Goal: Information Seeking & Learning: Check status

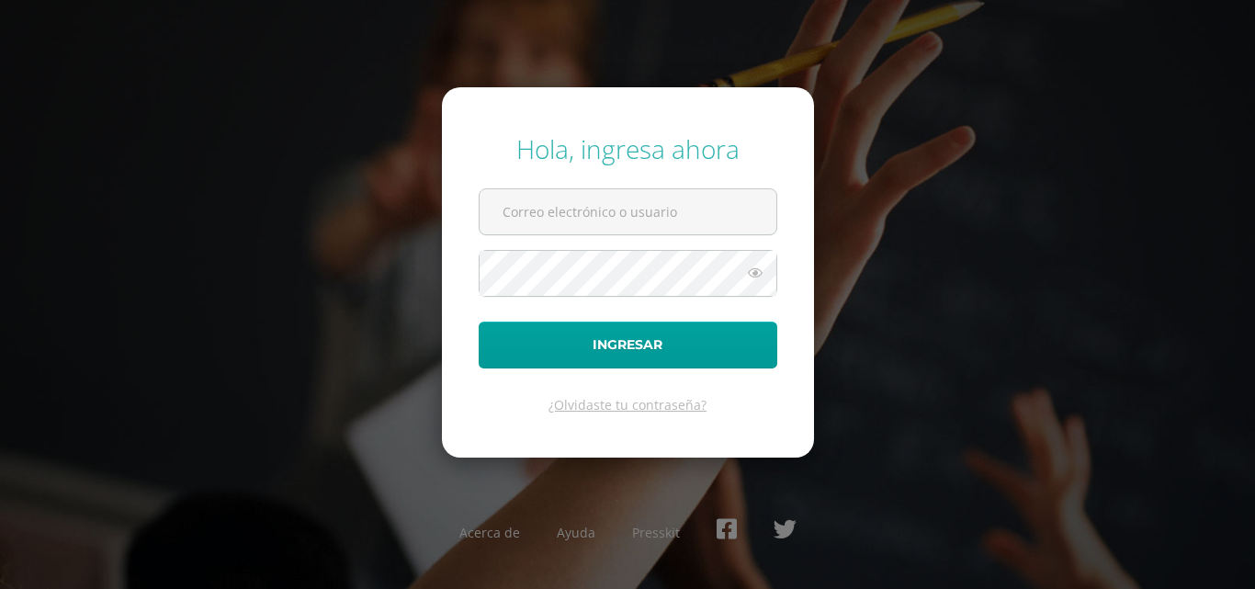
type input "karlatuy2023@maiagt.org"
click at [479, 321] on button "Ingresar" at bounding box center [628, 344] width 299 height 47
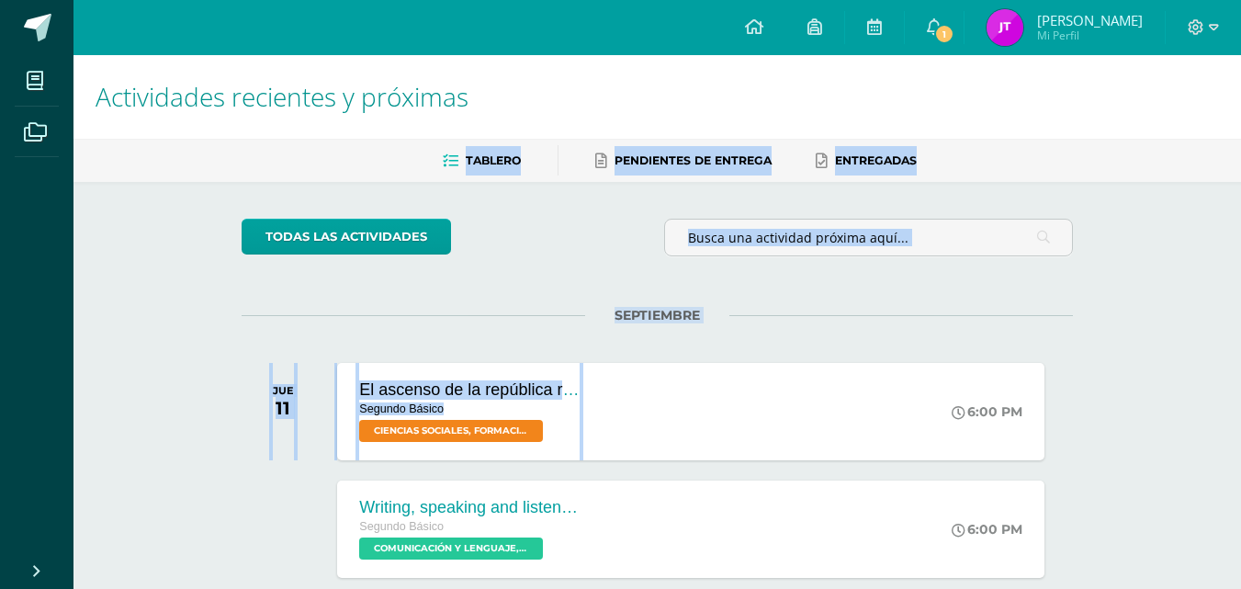
drag, startPoint x: 884, startPoint y: 376, endPoint x: 1020, endPoint y: -33, distance: 430.7
click at [1020, 0] on html "Hola [PERSON_NAME], [PERSON_NAME]! Mis cursos Archivos Cerrar panel CIENCIAS NA…" at bounding box center [620, 582] width 1241 height 1164
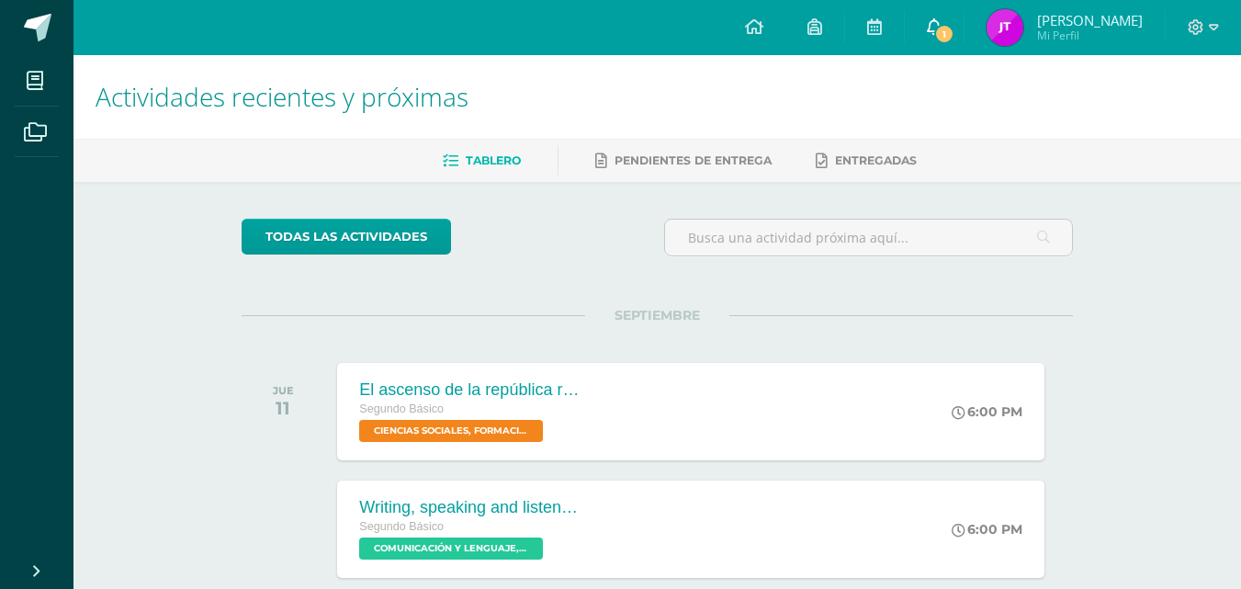
click at [941, 48] on link "1" at bounding box center [934, 27] width 59 height 55
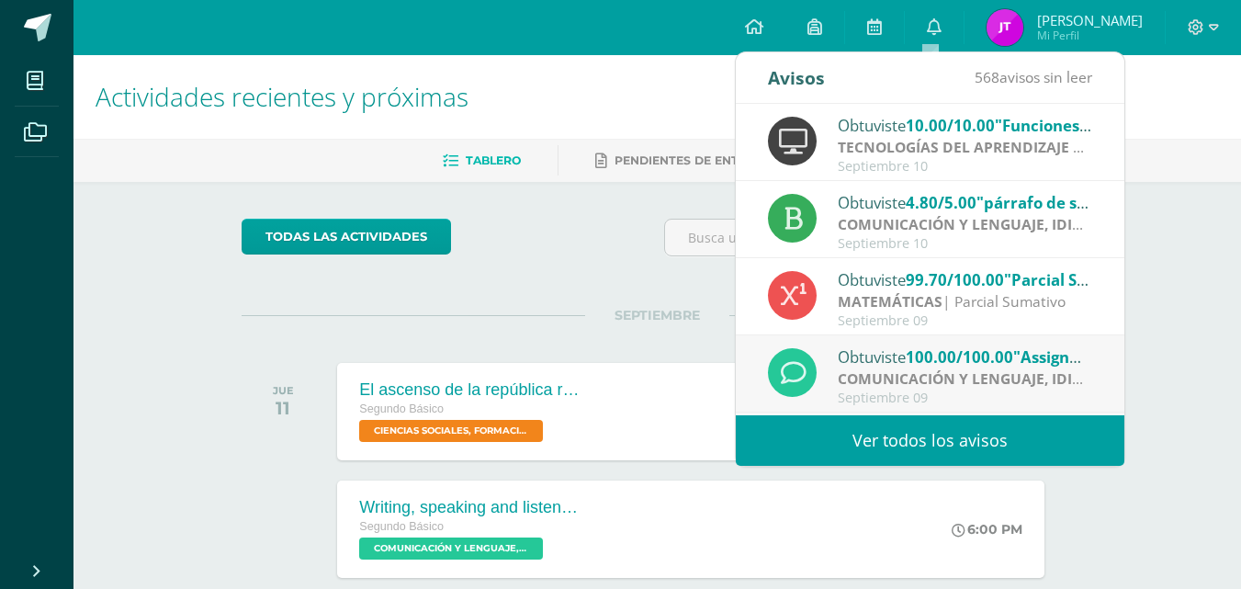
click at [1022, 34] on span "[PERSON_NAME] Mi Perfil" at bounding box center [1064, 27] width 163 height 37
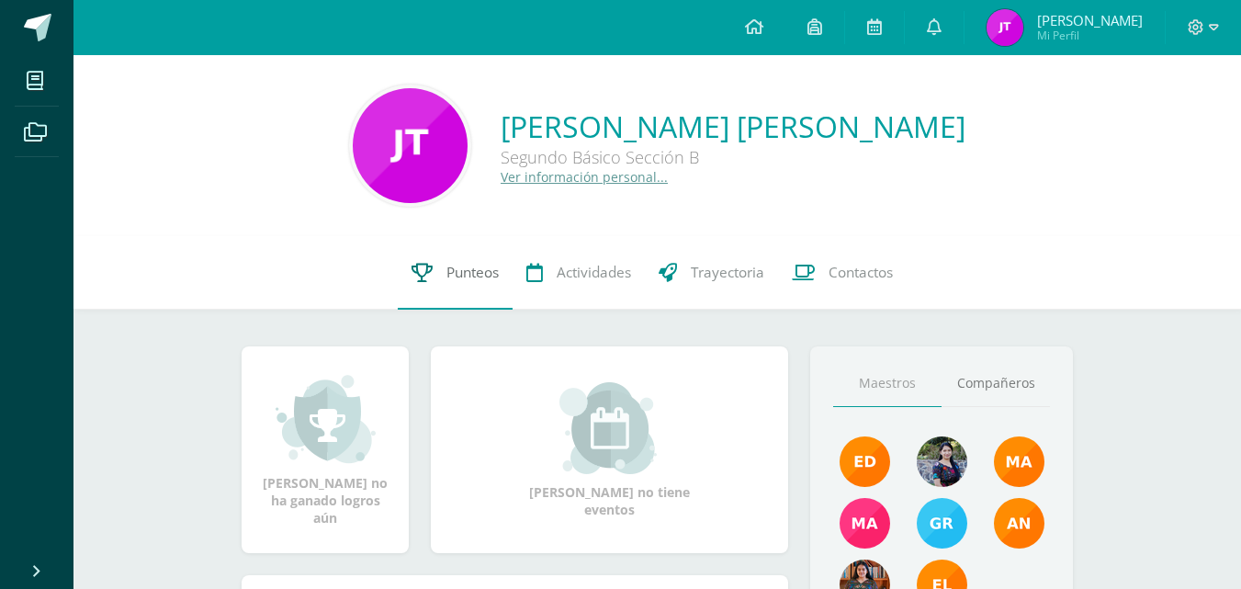
click at [494, 288] on link "Punteos" at bounding box center [455, 272] width 115 height 73
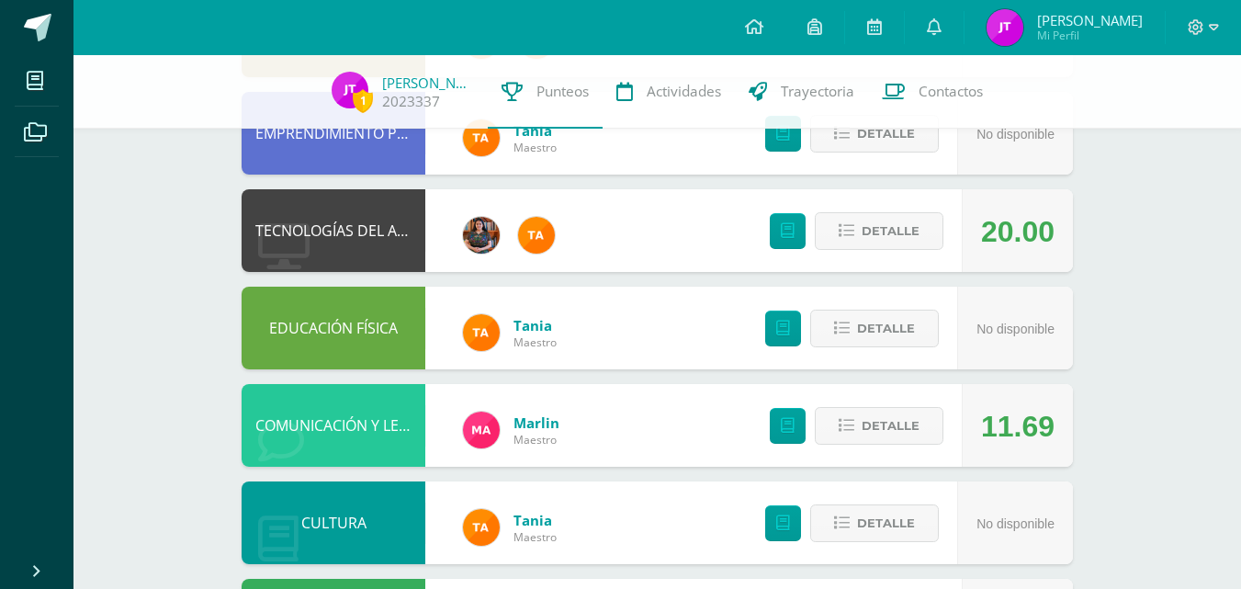
scroll to position [312, 0]
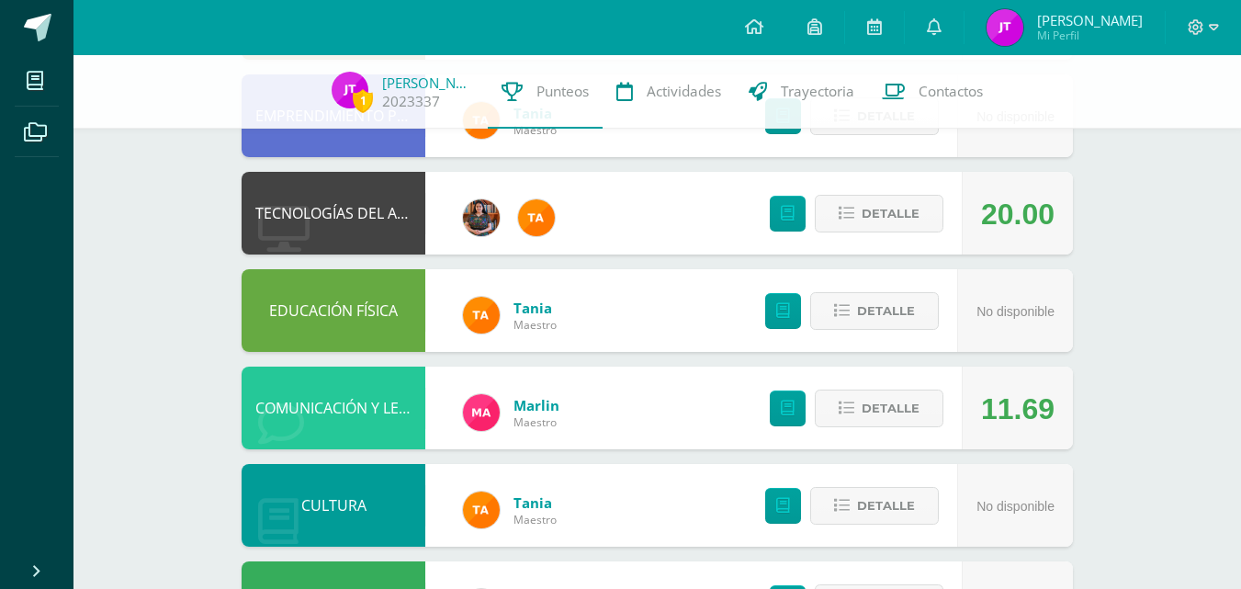
drag, startPoint x: 840, startPoint y: 203, endPoint x: 712, endPoint y: 209, distance: 128.7
click at [712, 209] on div "TECNOLOGÍAS DEL APRENDIZAJE Y LA COMUNICACIÓN 20.00 Detalle" at bounding box center [657, 213] width 831 height 83
click at [851, 213] on icon at bounding box center [847, 214] width 16 height 16
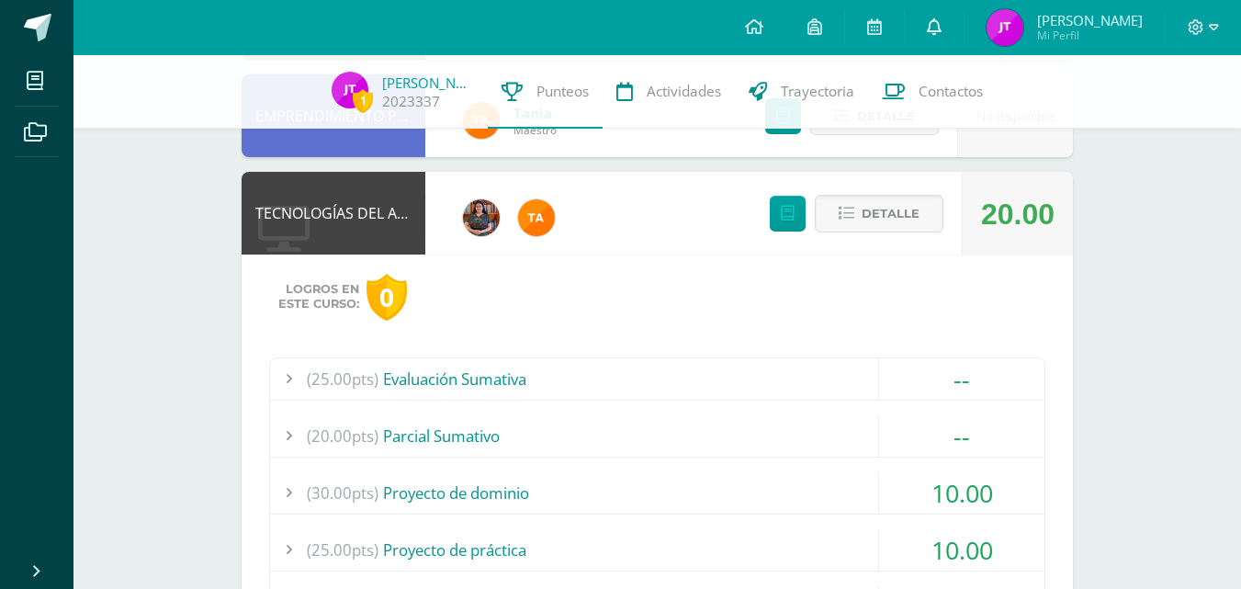
click at [944, 41] on link at bounding box center [934, 27] width 59 height 55
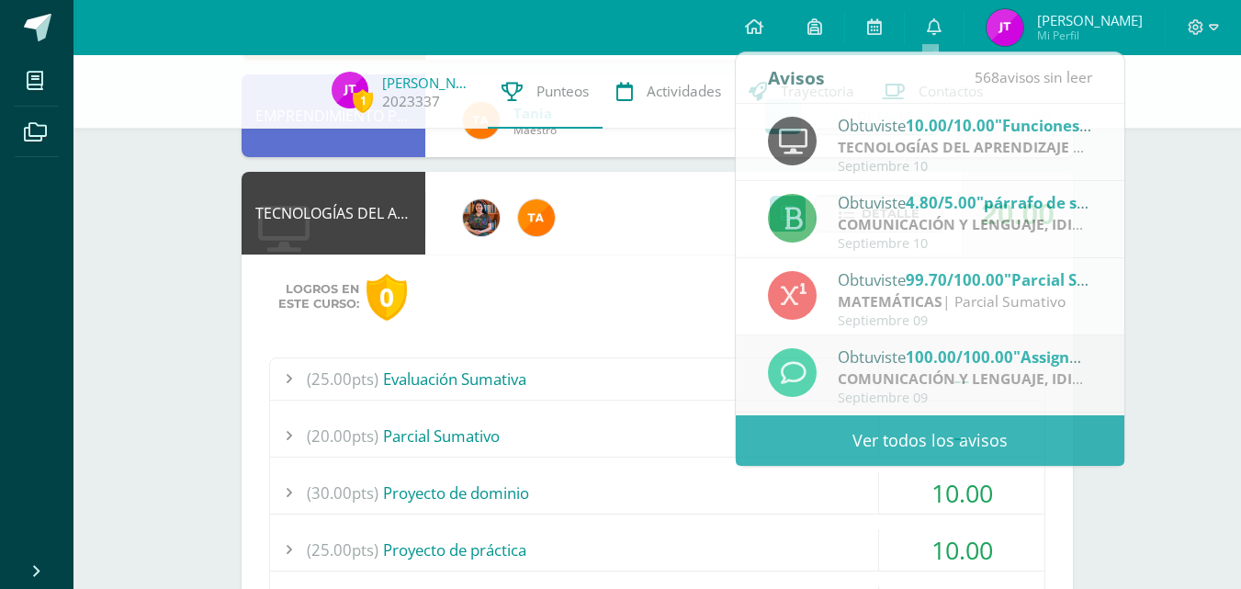
click at [617, 379] on div "(25.00pts) Evaluación Sumativa" at bounding box center [657, 378] width 774 height 41
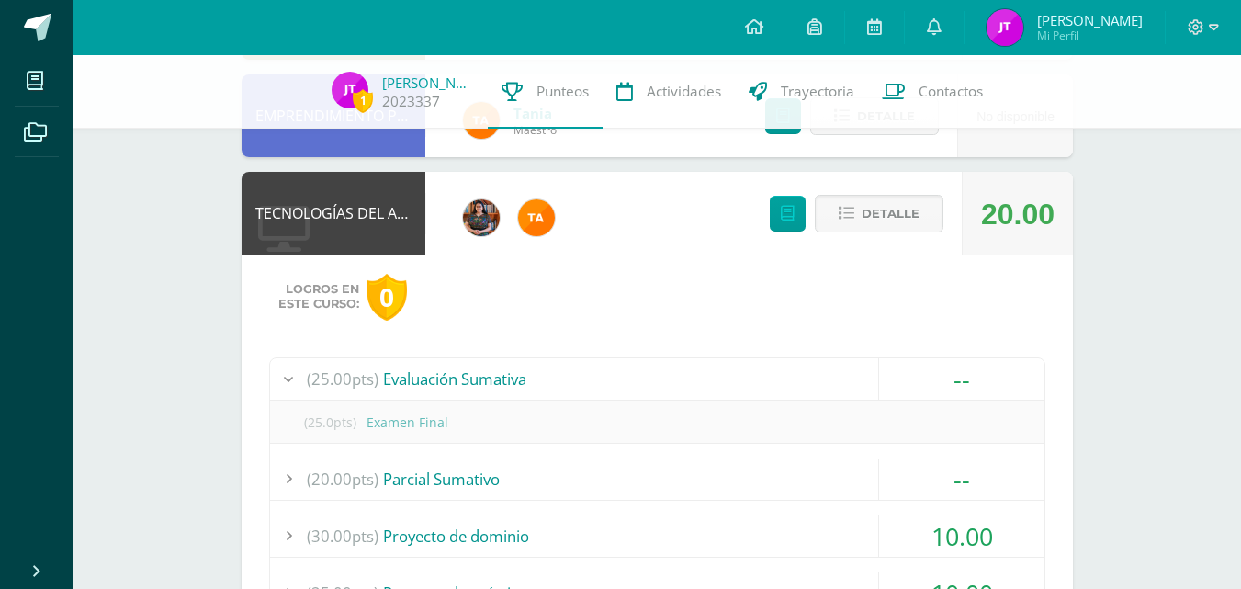
click at [727, 359] on div "(25.00pts) Evaluación Sumativa" at bounding box center [657, 378] width 774 height 41
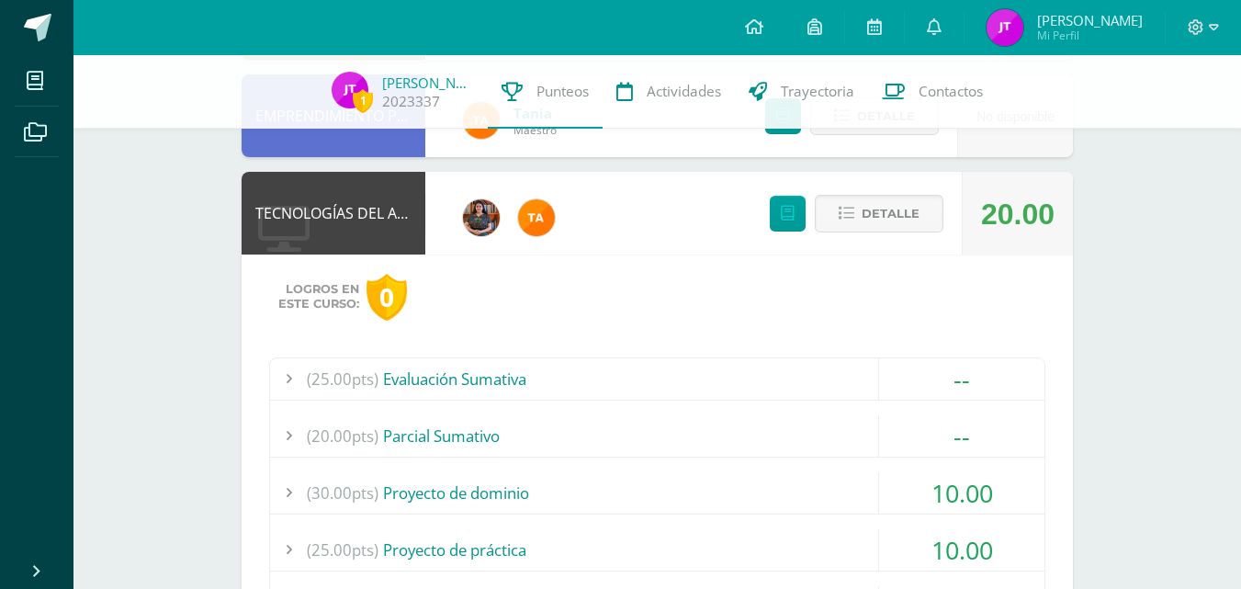
click at [727, 360] on div "(25.00pts) Evaluación Sumativa" at bounding box center [657, 378] width 774 height 41
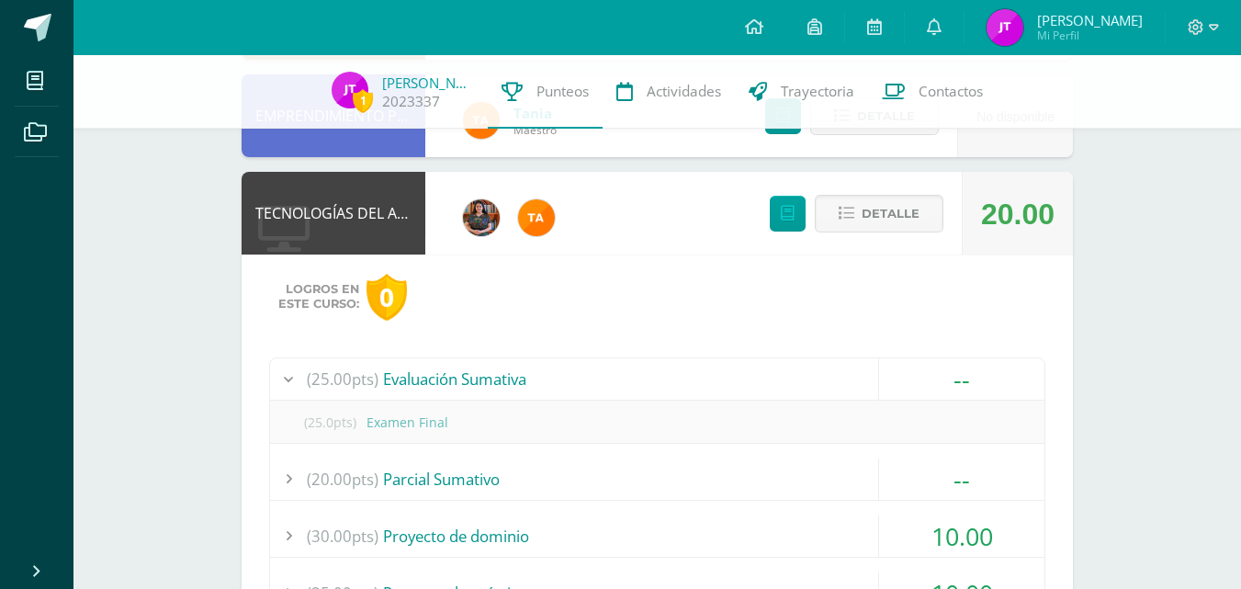
click at [727, 360] on div "(25.00pts) Evaluación Sumativa" at bounding box center [657, 378] width 774 height 41
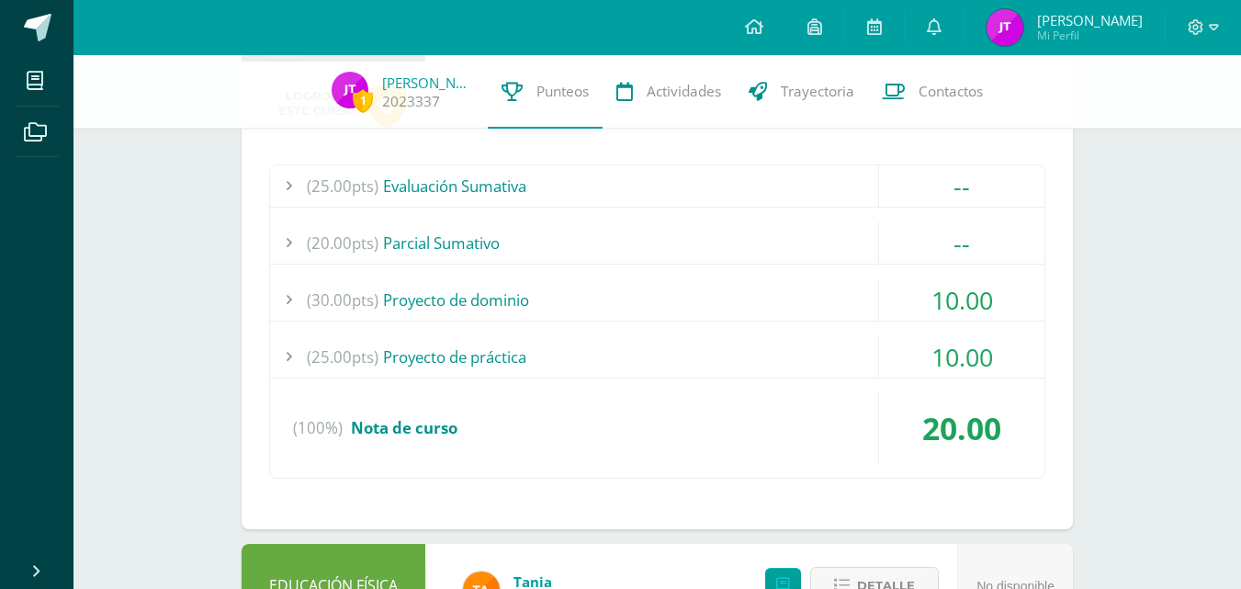
scroll to position [478, 0]
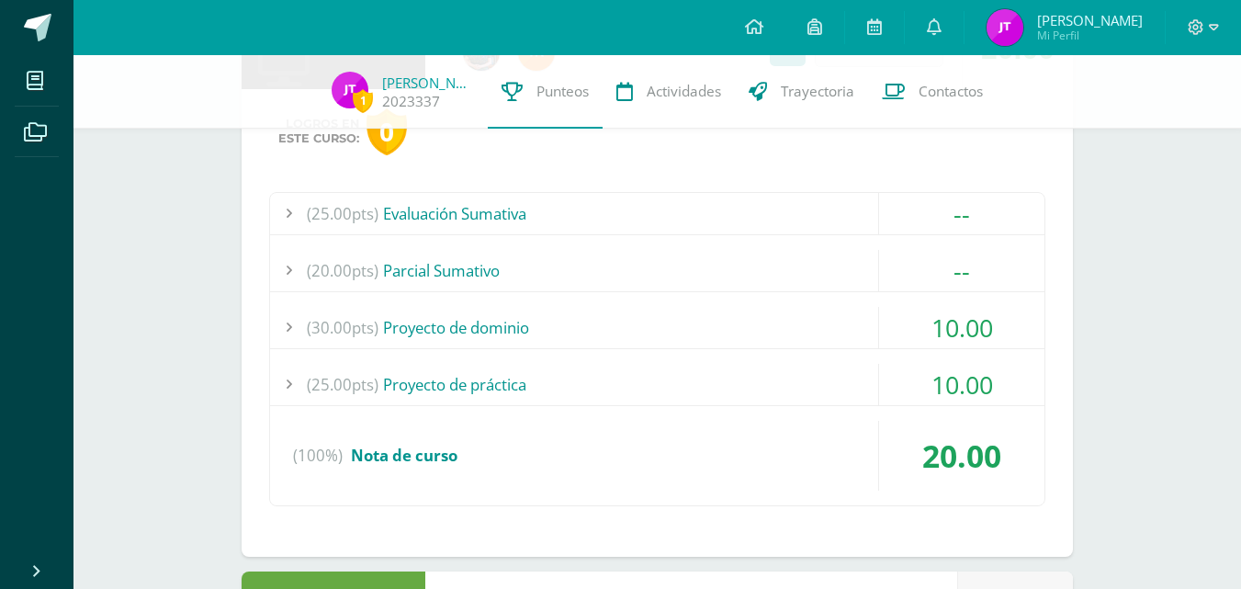
click at [736, 317] on div "(30.00pts) Proyecto de dominio" at bounding box center [657, 327] width 774 height 41
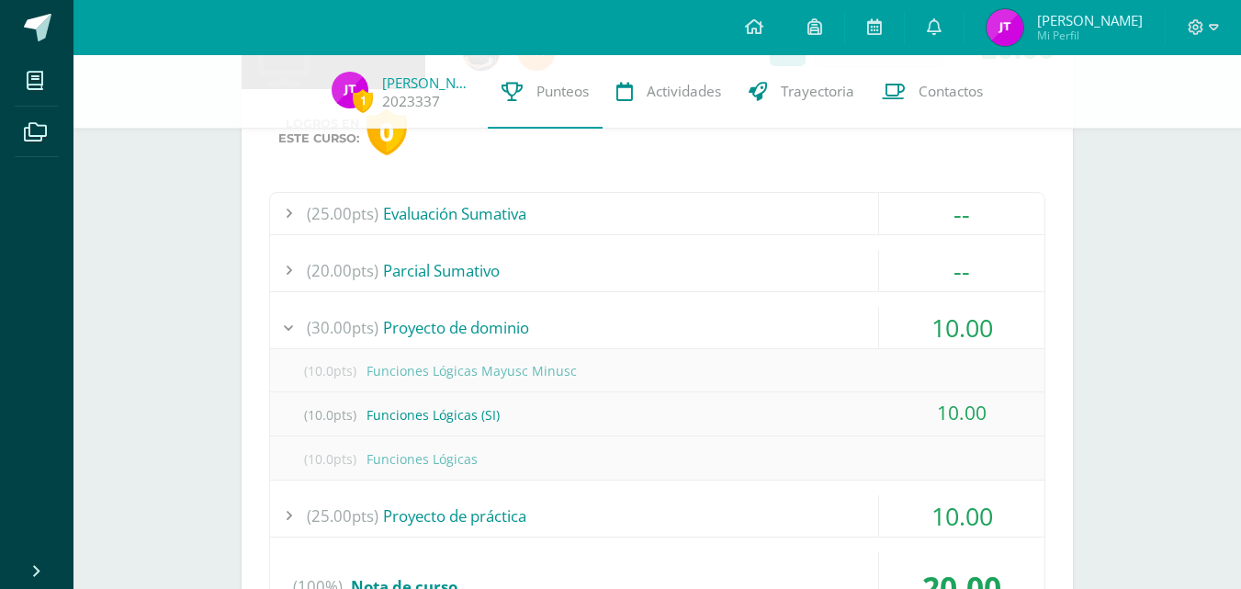
click at [736, 317] on div "(30.00pts) Proyecto de dominio" at bounding box center [657, 327] width 774 height 41
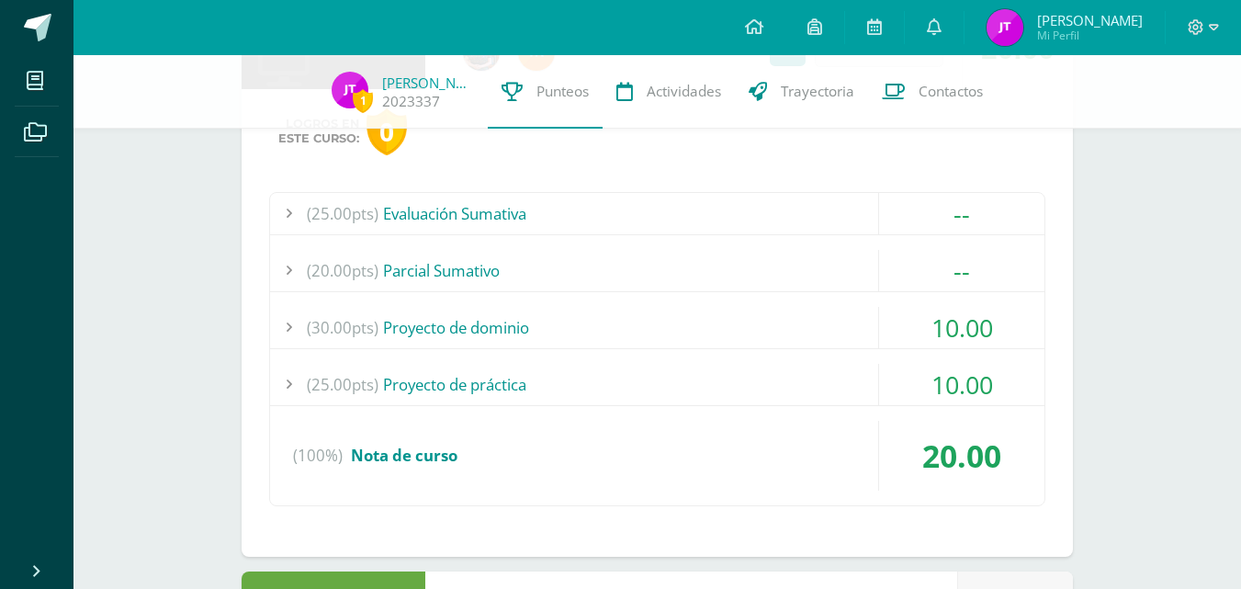
click at [736, 346] on div "(30.00pts) Proyecto de dominio" at bounding box center [657, 327] width 774 height 41
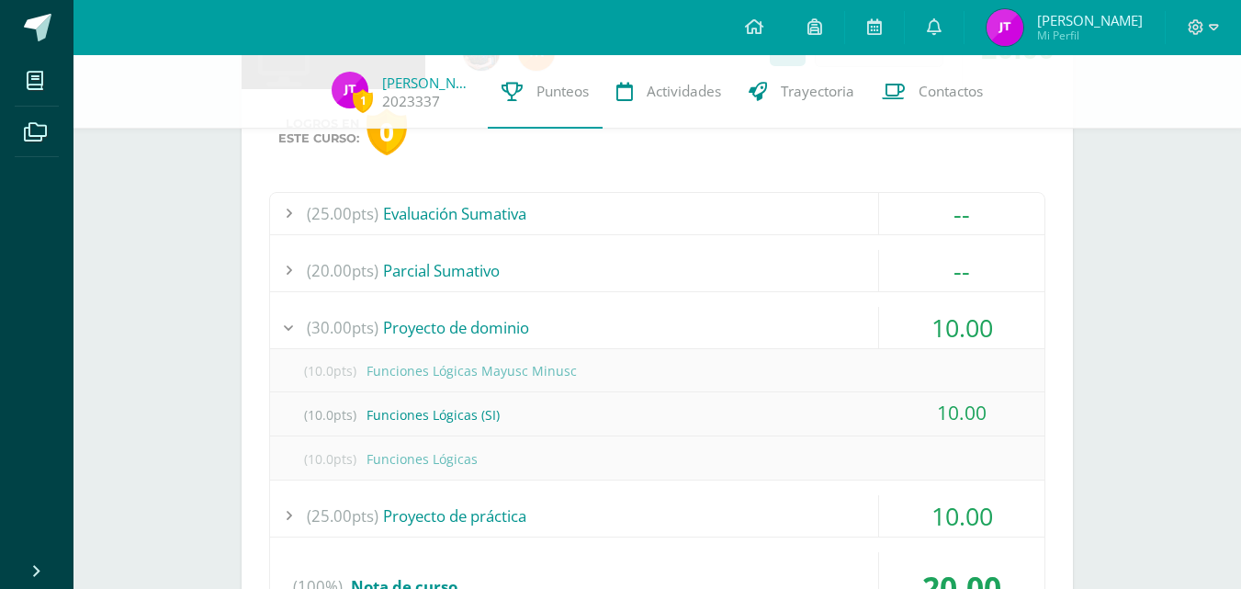
click at [736, 347] on div "(30.00pts) Proyecto de dominio" at bounding box center [657, 327] width 774 height 41
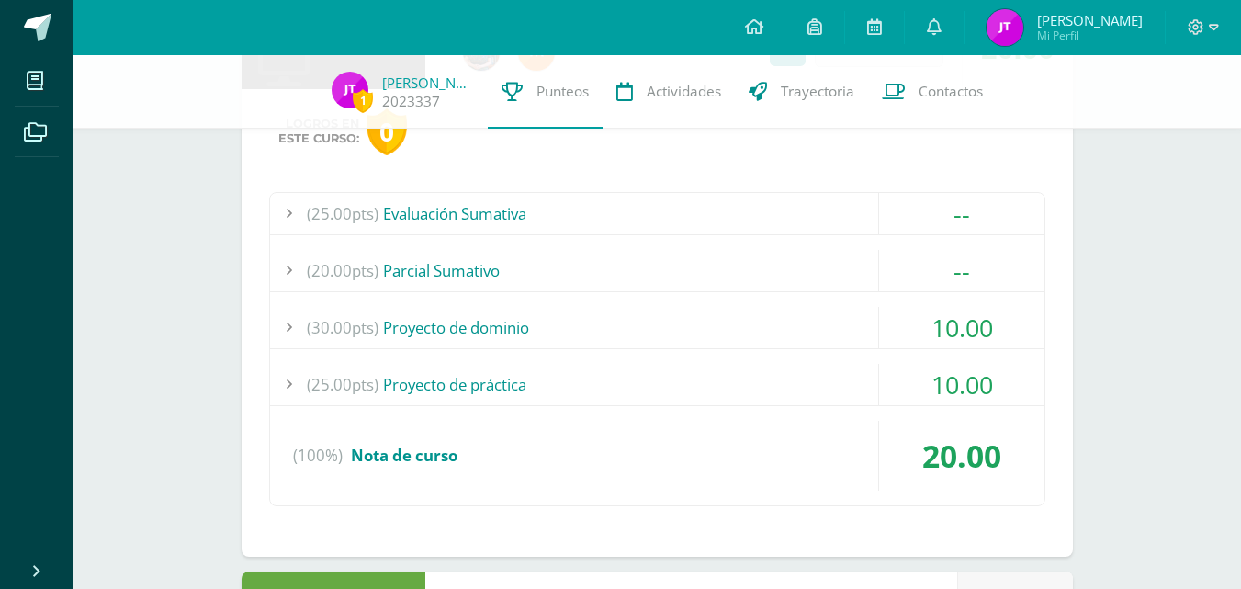
click at [737, 366] on div "(25.00pts) Proyecto de práctica" at bounding box center [657, 384] width 774 height 41
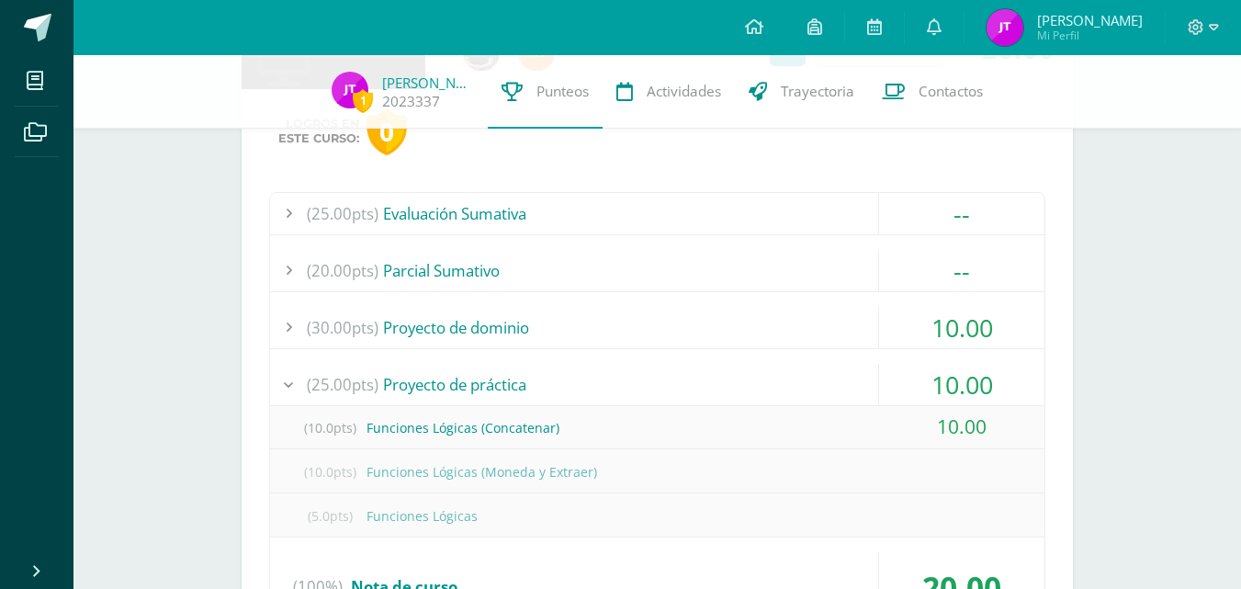
click at [737, 366] on div "(25.00pts) Proyecto de práctica" at bounding box center [657, 384] width 774 height 41
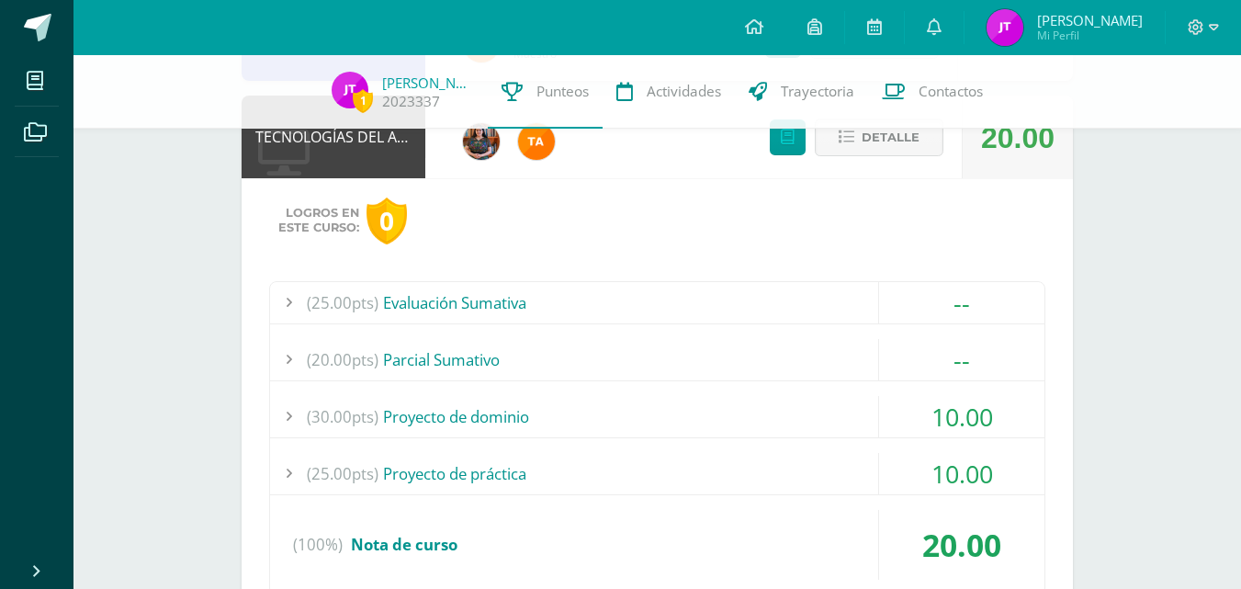
scroll to position [349, 0]
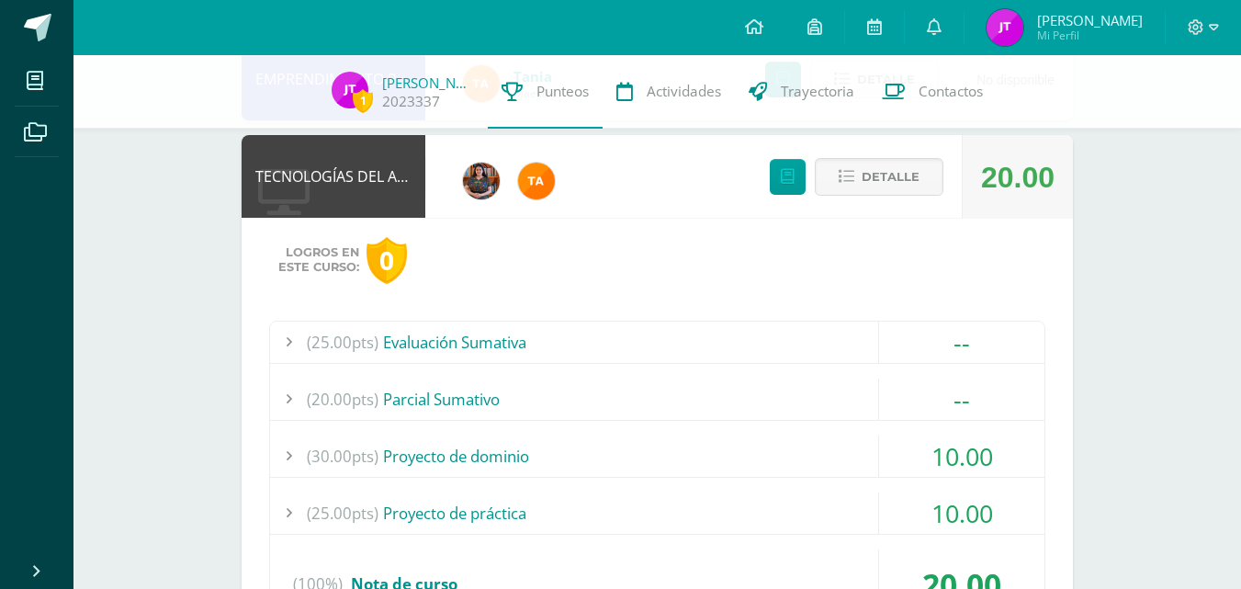
click at [861, 197] on div "Detalle" at bounding box center [852, 176] width 220 height 83
click at [861, 173] on button "Detalle" at bounding box center [879, 177] width 129 height 38
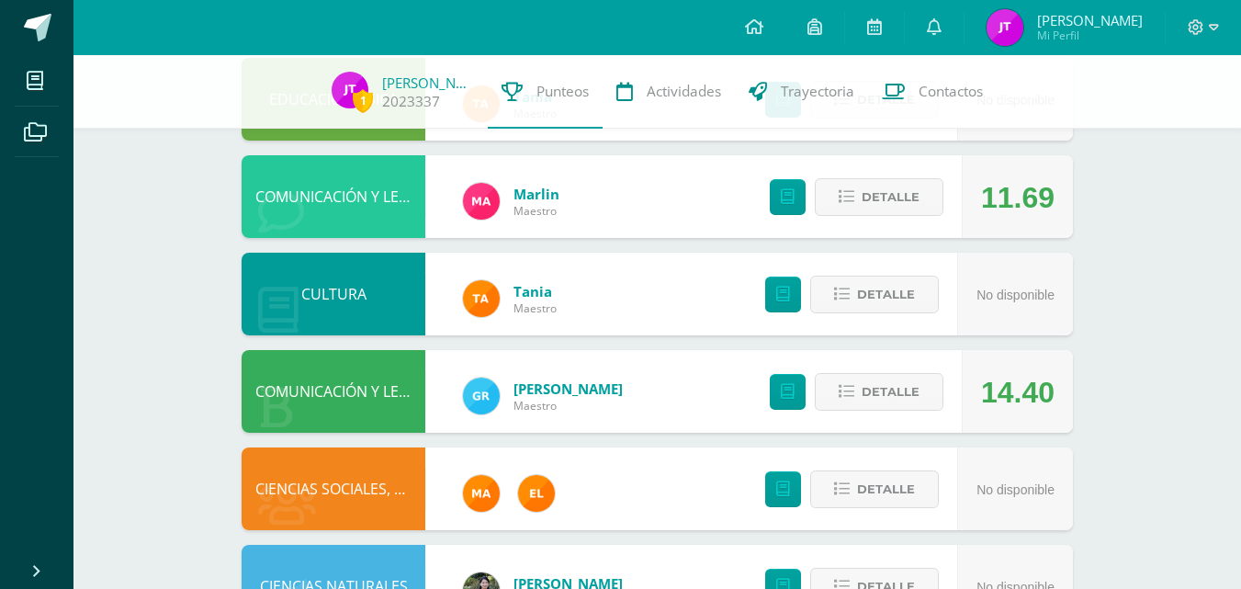
scroll to position [533, 0]
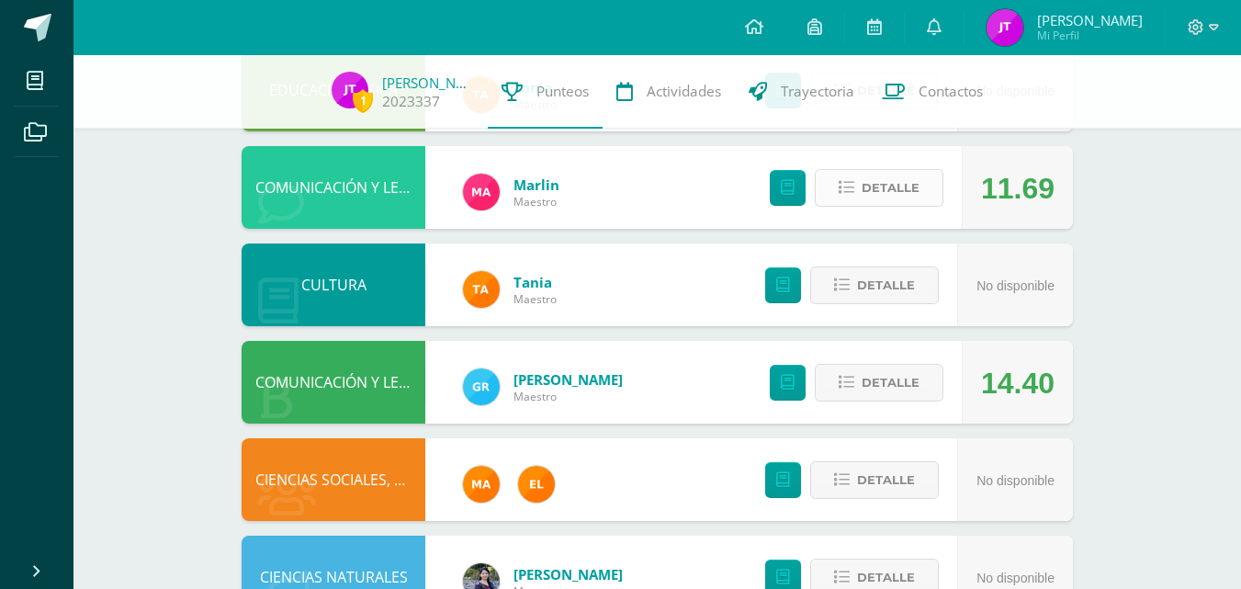
click at [879, 202] on span "Detalle" at bounding box center [891, 188] width 58 height 34
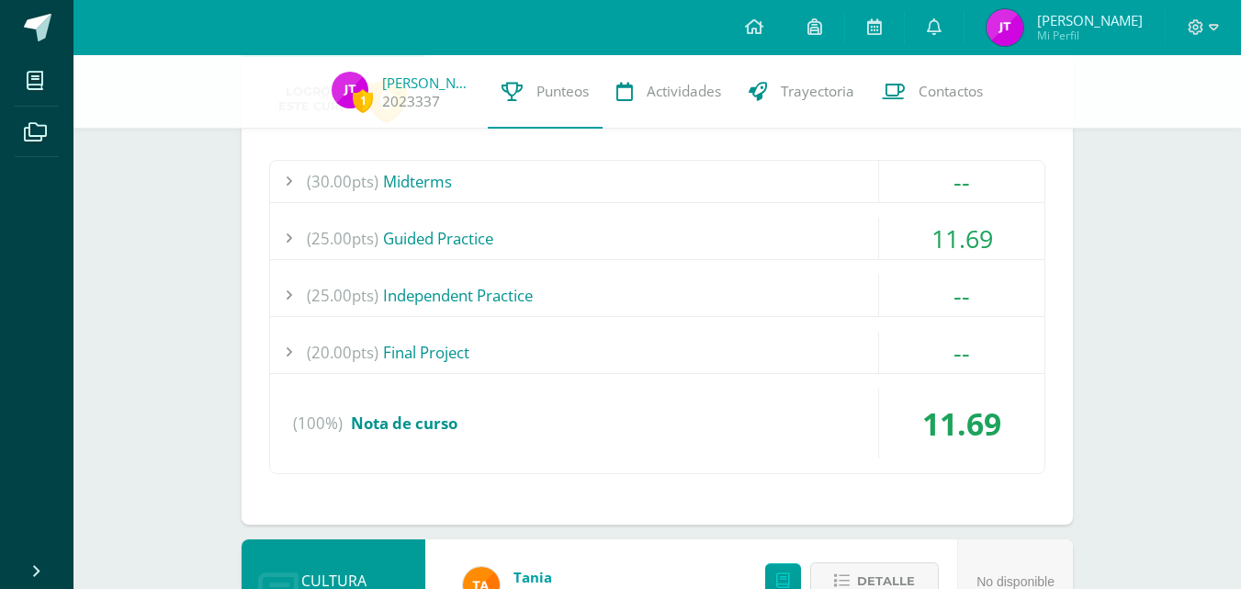
scroll to position [760, 0]
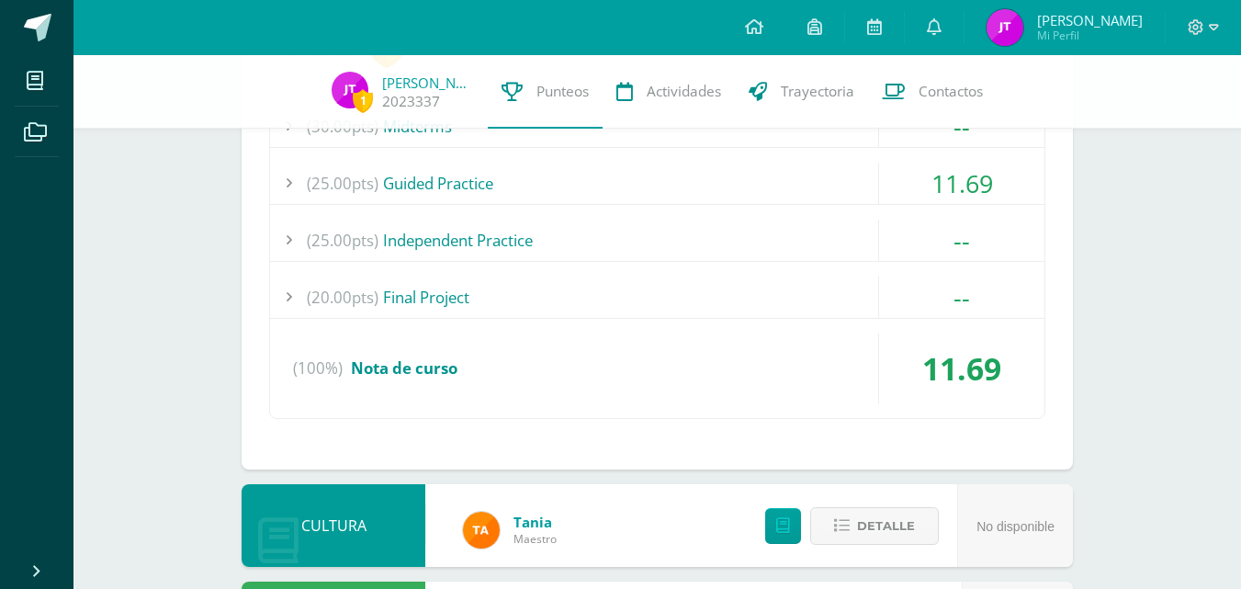
click at [682, 295] on div "(20.00pts) Final Project" at bounding box center [657, 296] width 774 height 41
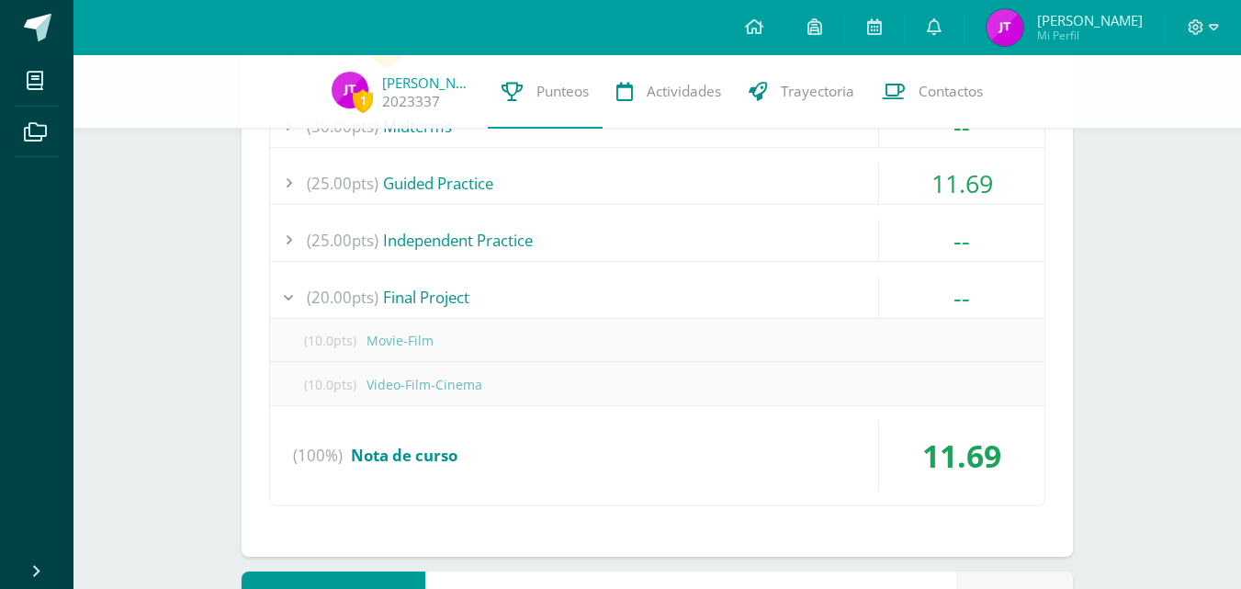
click at [682, 295] on div "(20.00pts) Final Project" at bounding box center [657, 296] width 774 height 41
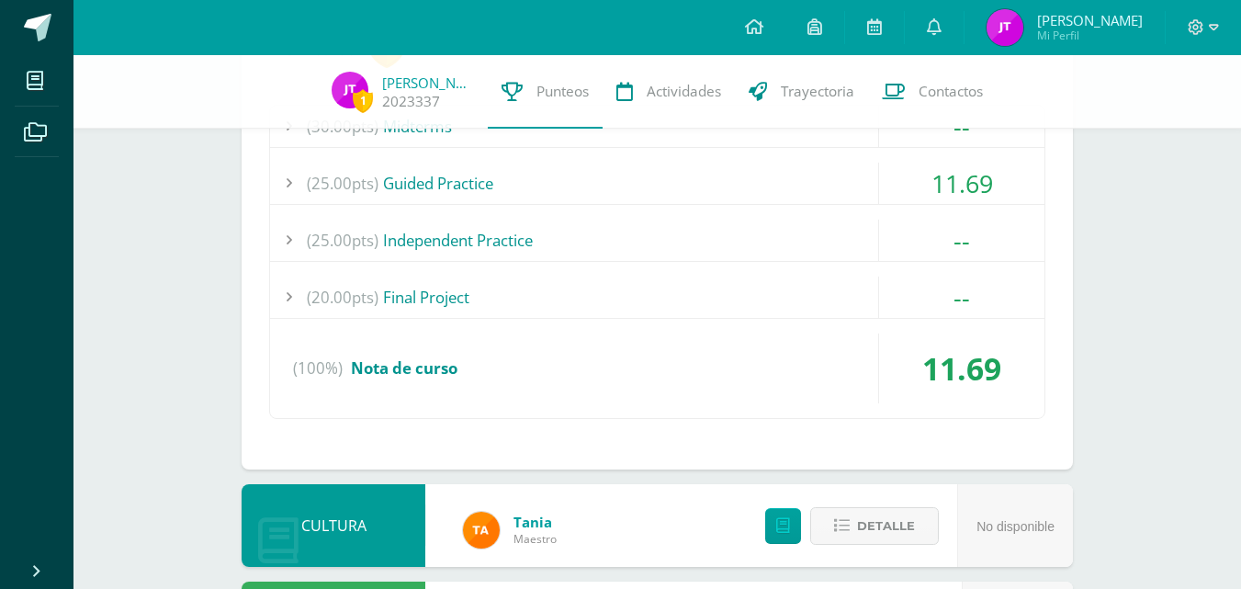
click at [689, 260] on div "(25.00pts) Independent Practice" at bounding box center [657, 240] width 774 height 41
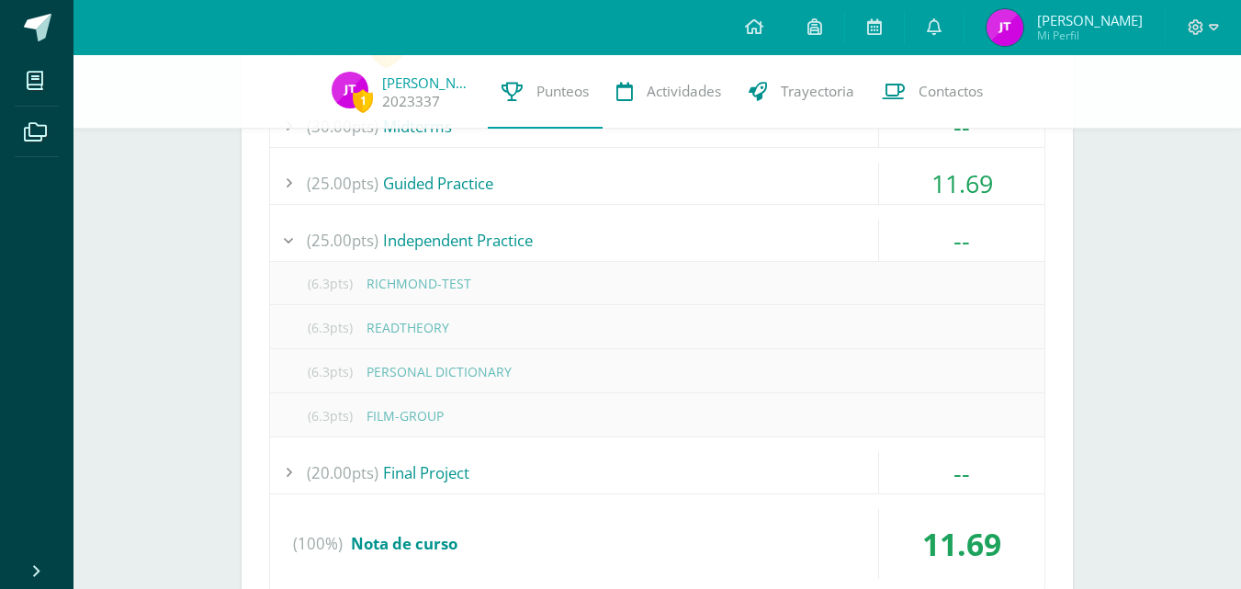
click at [689, 260] on div "(25.00pts) Independent Practice" at bounding box center [657, 240] width 774 height 41
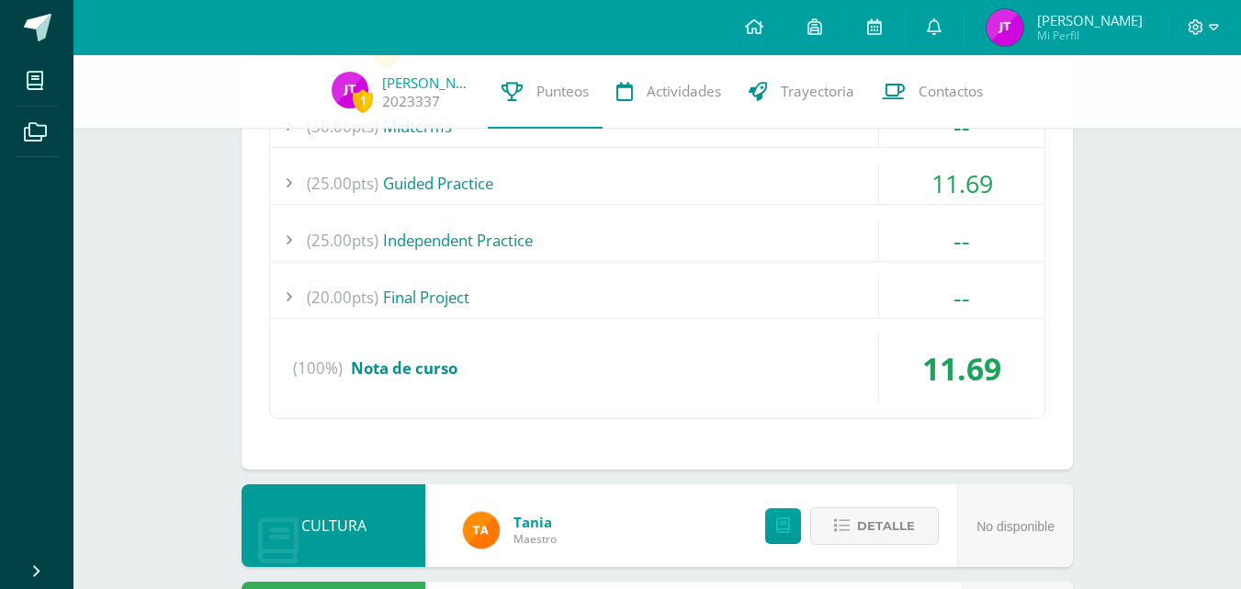
click at [680, 205] on div "(30.00pts) Midterms -- (15.0pts) Writing, speaking and listening. (15.0pts) Wri…" at bounding box center [657, 262] width 776 height 314
click at [682, 186] on div "(25.00pts) Guided Practice" at bounding box center [657, 183] width 774 height 41
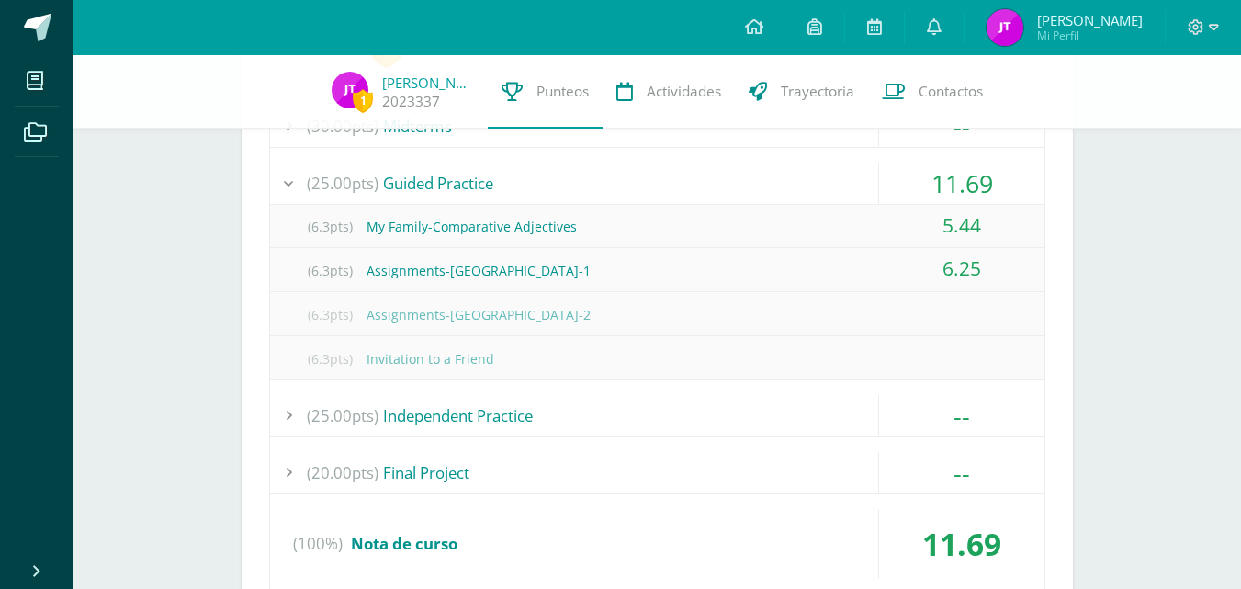
click at [682, 186] on div "(25.00pts) Guided Practice" at bounding box center [657, 183] width 774 height 41
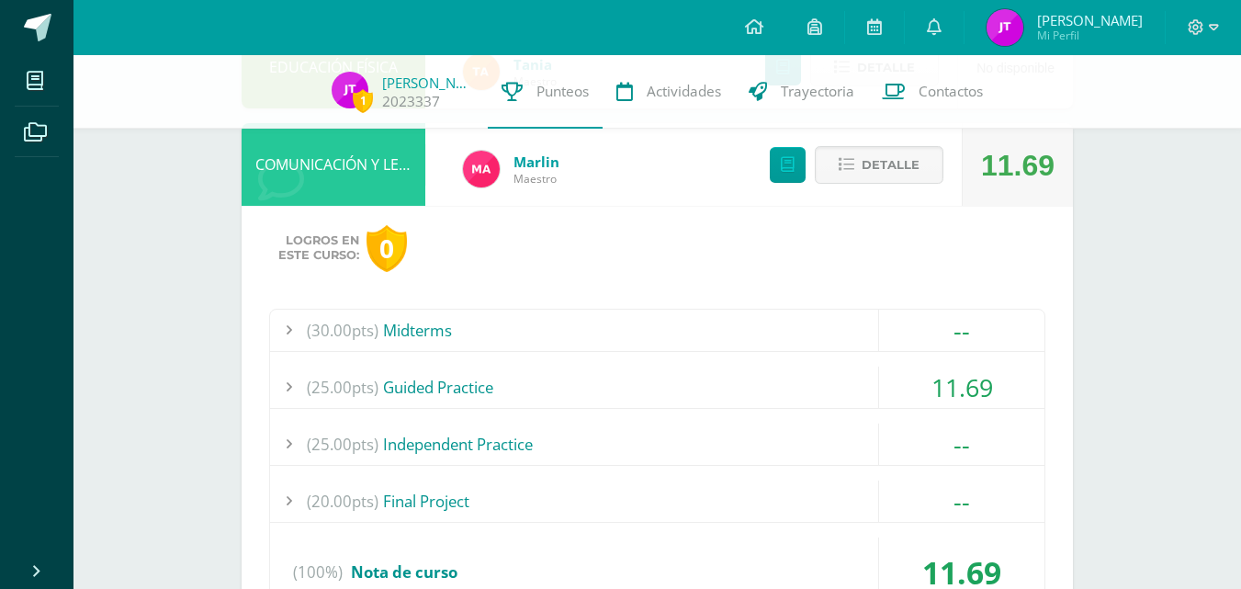
scroll to position [539, 0]
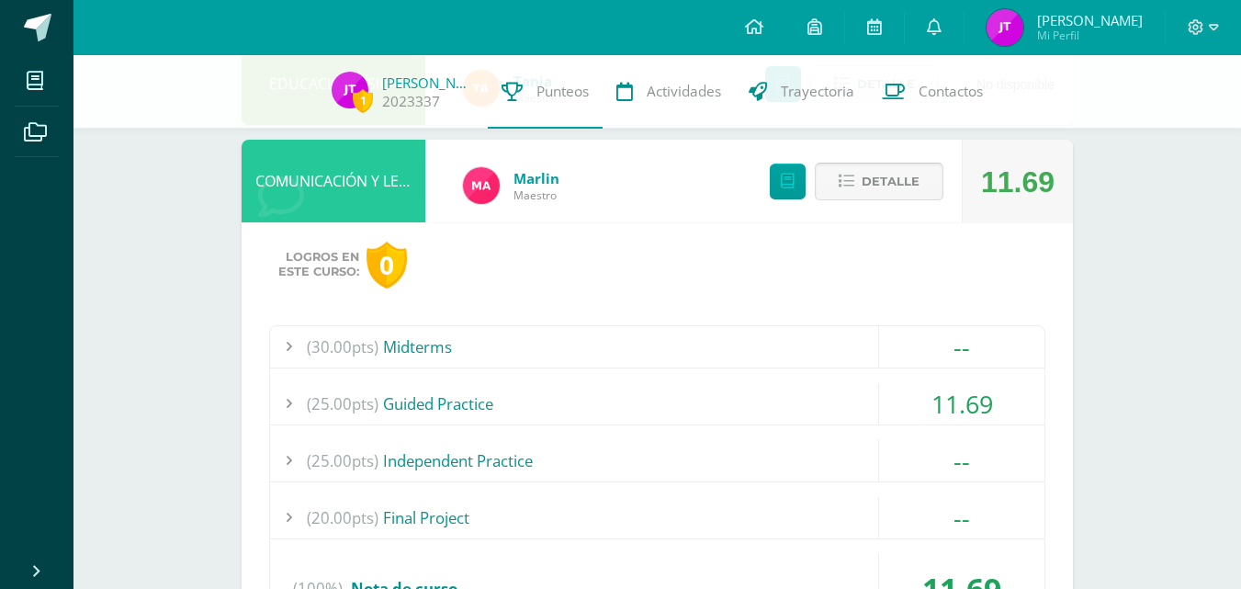
click at [847, 188] on icon at bounding box center [847, 182] width 16 height 16
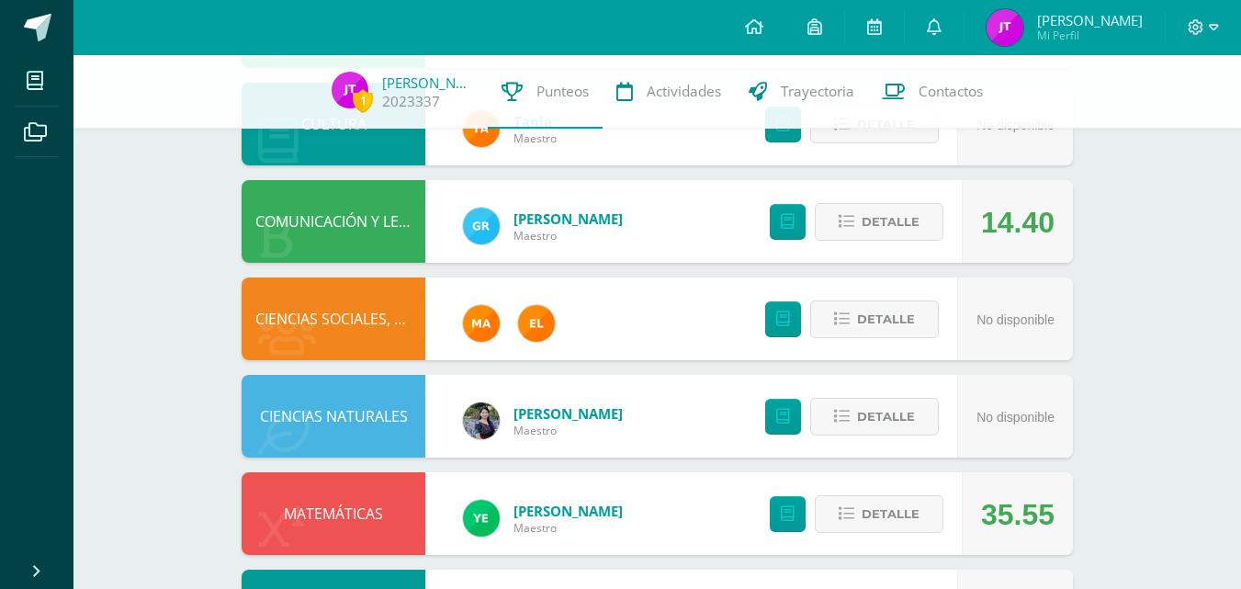
scroll to position [716, 0]
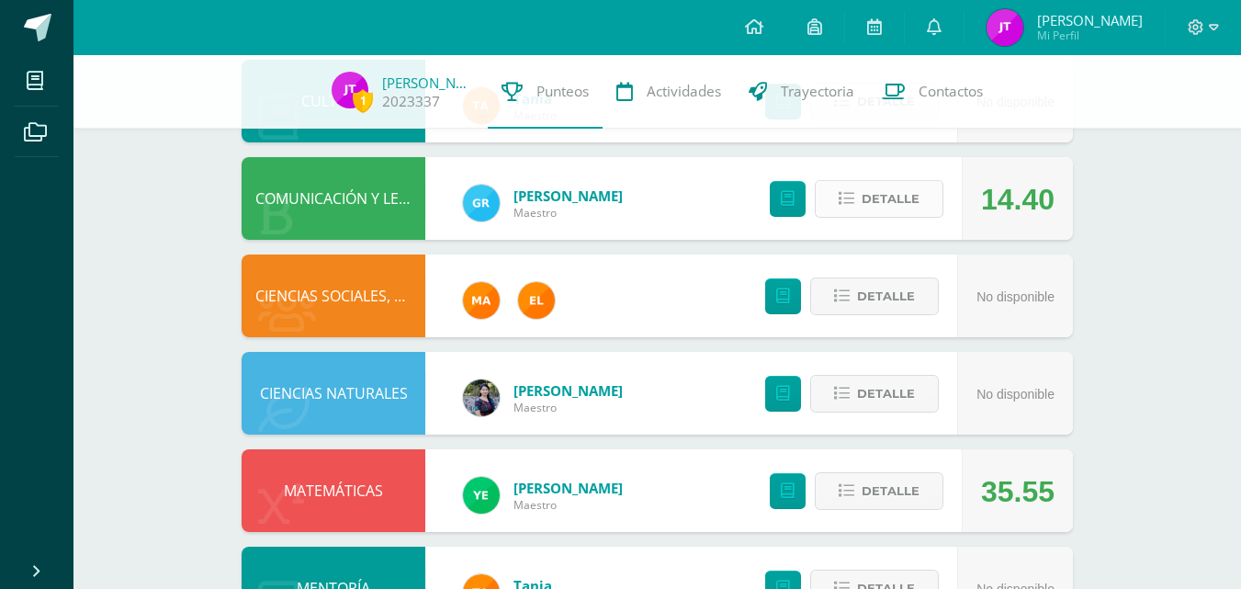
click at [887, 199] on span "Detalle" at bounding box center [891, 199] width 58 height 34
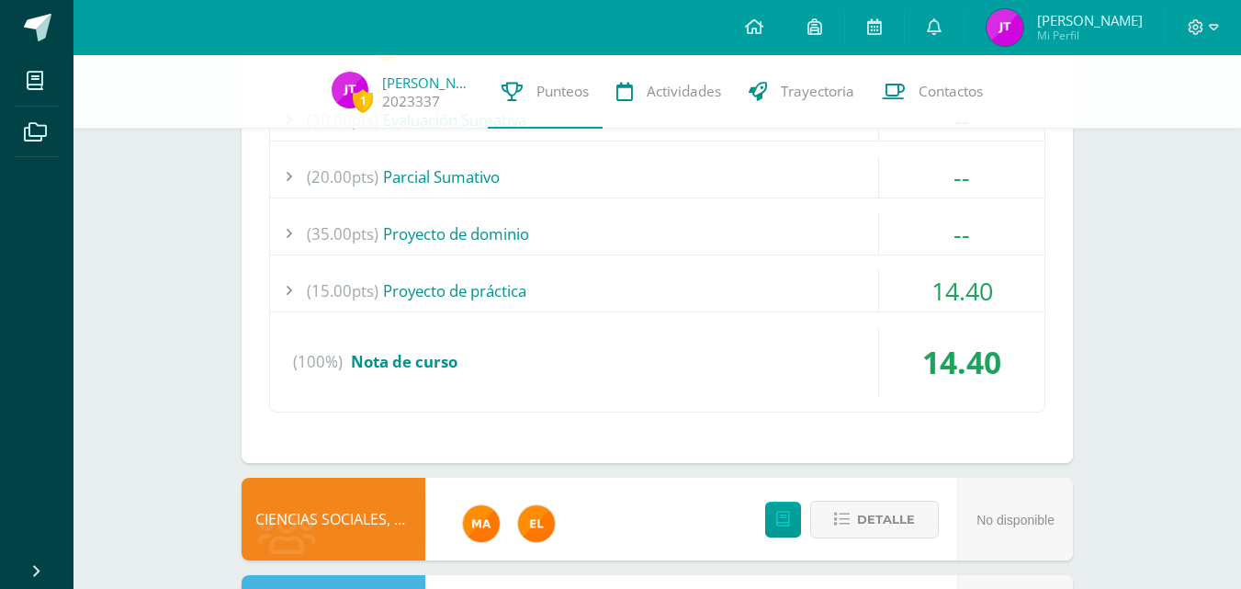
scroll to position [974, 0]
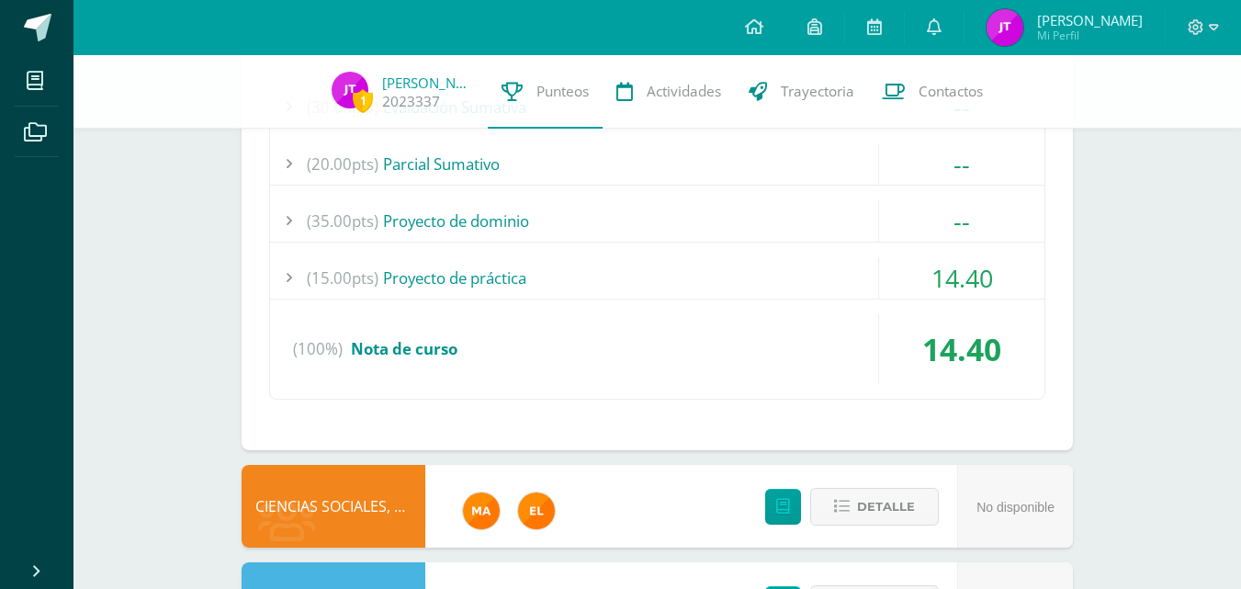
click at [749, 276] on div "(15.00pts) Proyecto de práctica" at bounding box center [657, 277] width 774 height 41
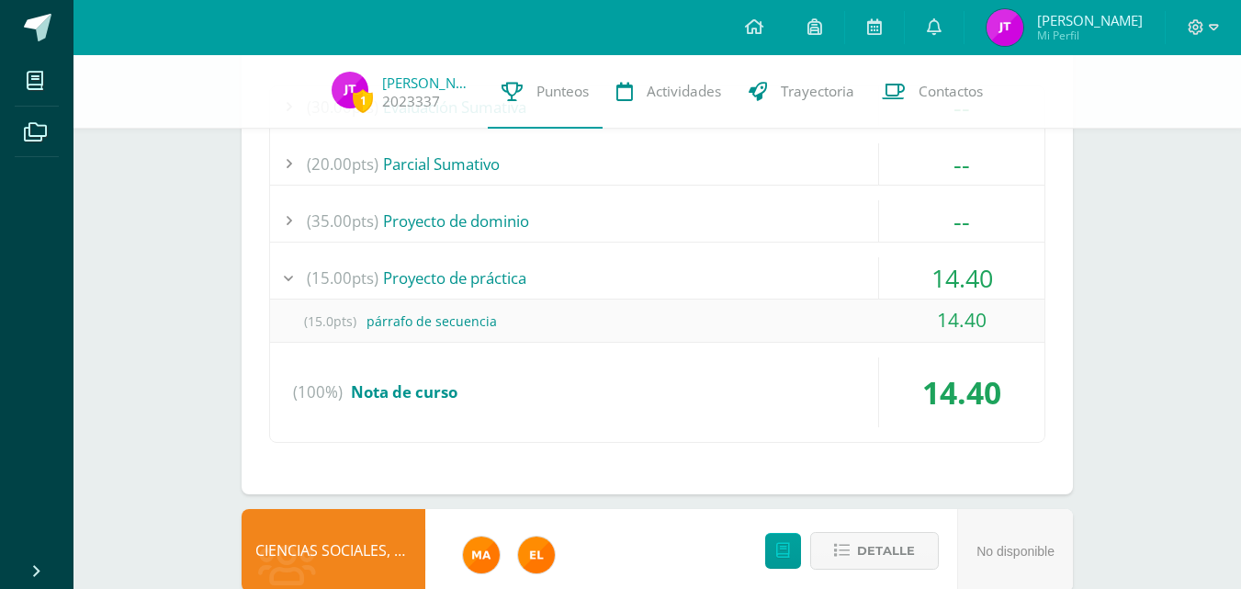
click at [749, 276] on div "(15.00pts) Proyecto de práctica" at bounding box center [657, 277] width 774 height 41
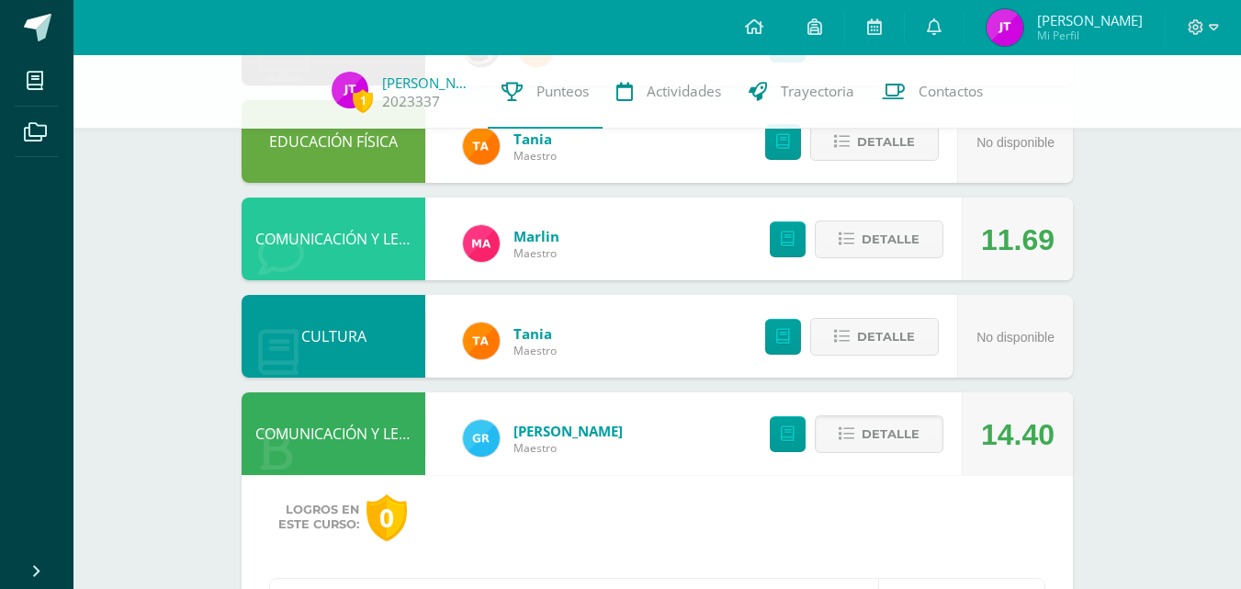
scroll to position [453, 0]
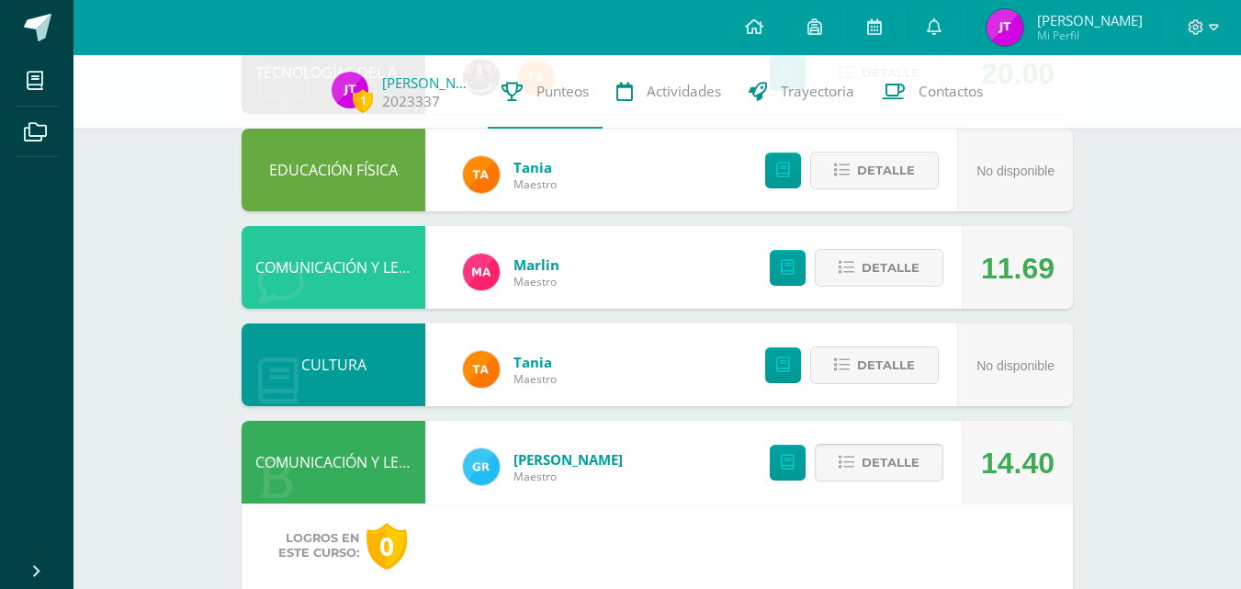
click at [840, 452] on button "Detalle" at bounding box center [879, 463] width 129 height 38
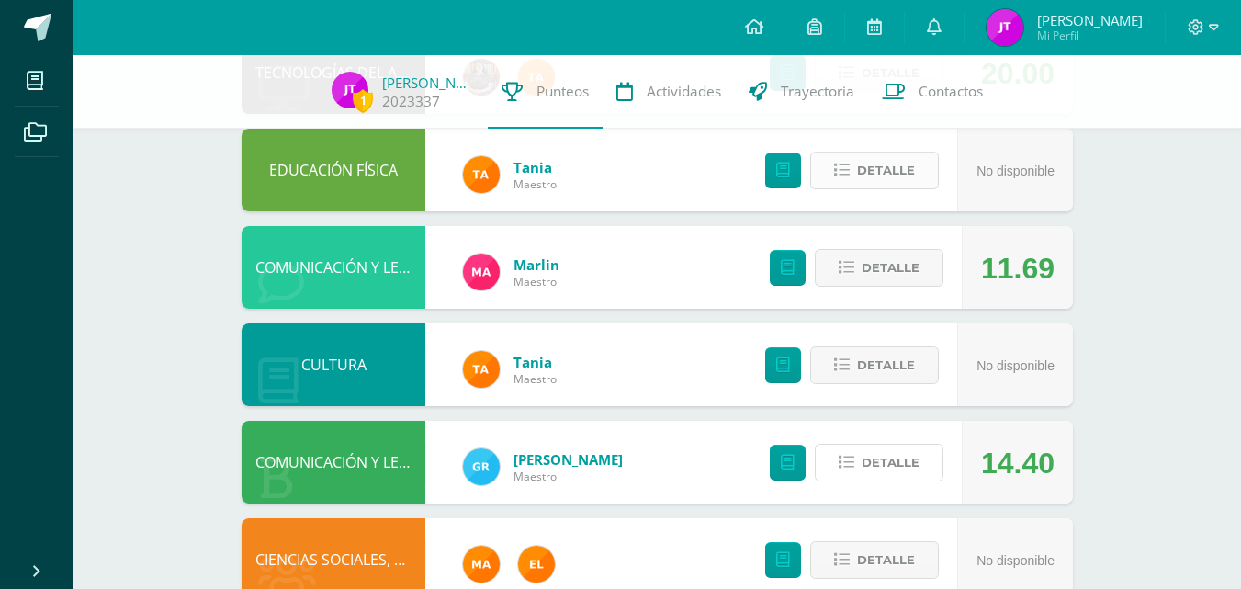
drag, startPoint x: 840, startPoint y: 452, endPoint x: 829, endPoint y: 162, distance: 290.4
click at [832, 204] on div "CULTURAS E IDIOMAS MAYAS, GARÍFUNA O XINCA 42.23 Detalle EMPRENDIMIENTO PARA LA…" at bounding box center [657, 462] width 831 height 1251
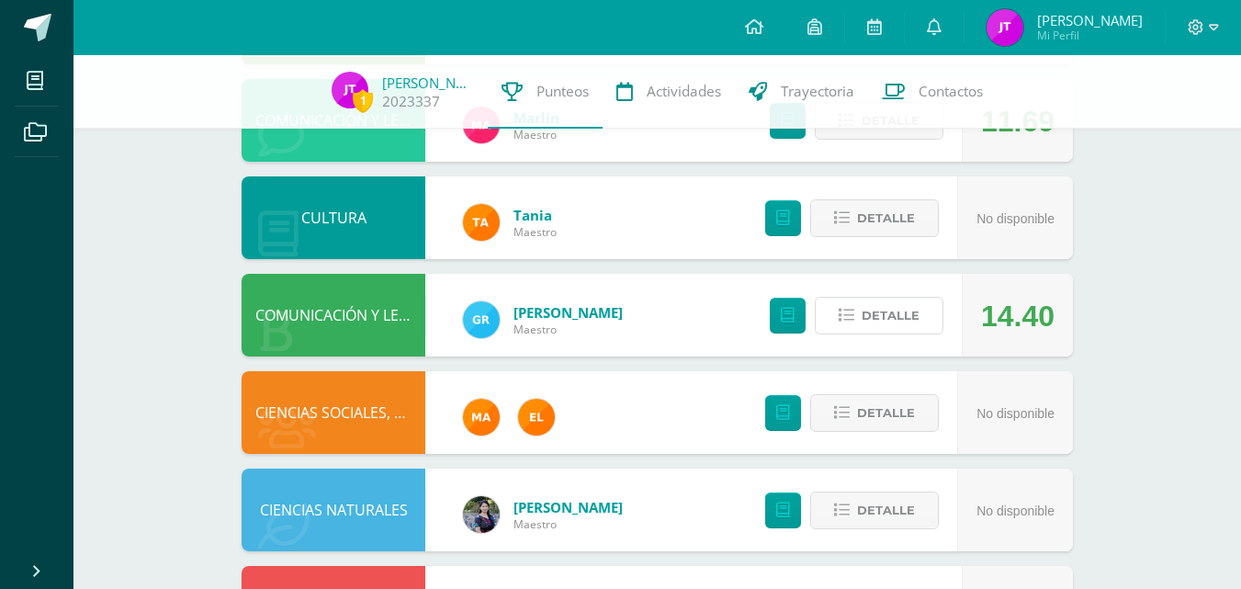
scroll to position [988, 0]
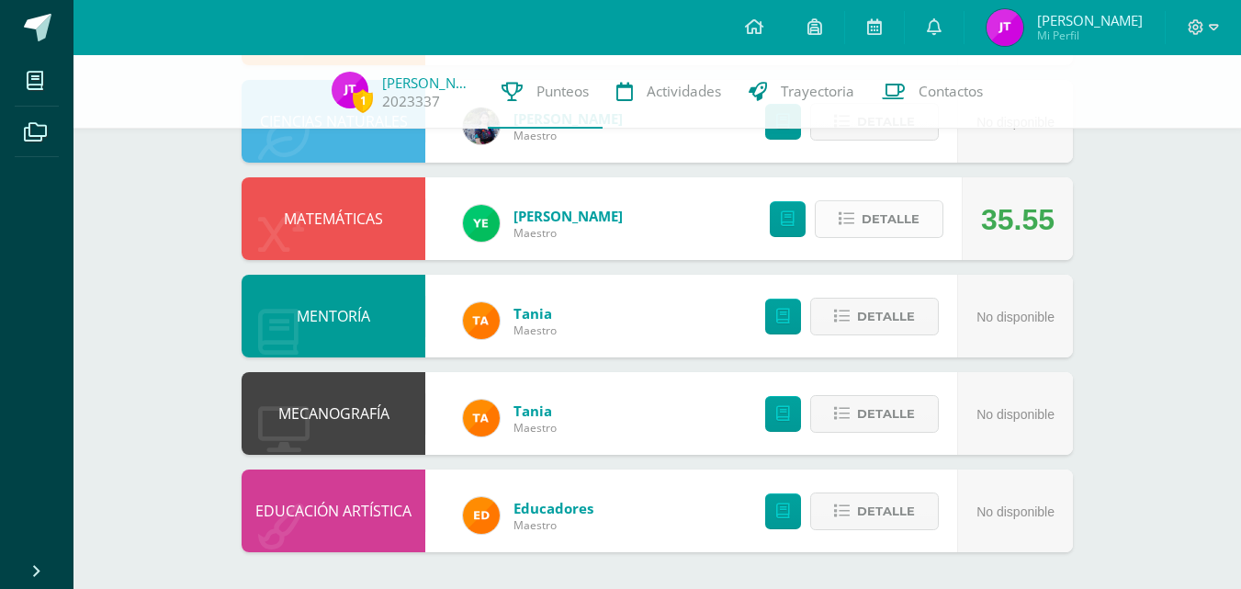
click at [878, 208] on span "Detalle" at bounding box center [891, 219] width 58 height 34
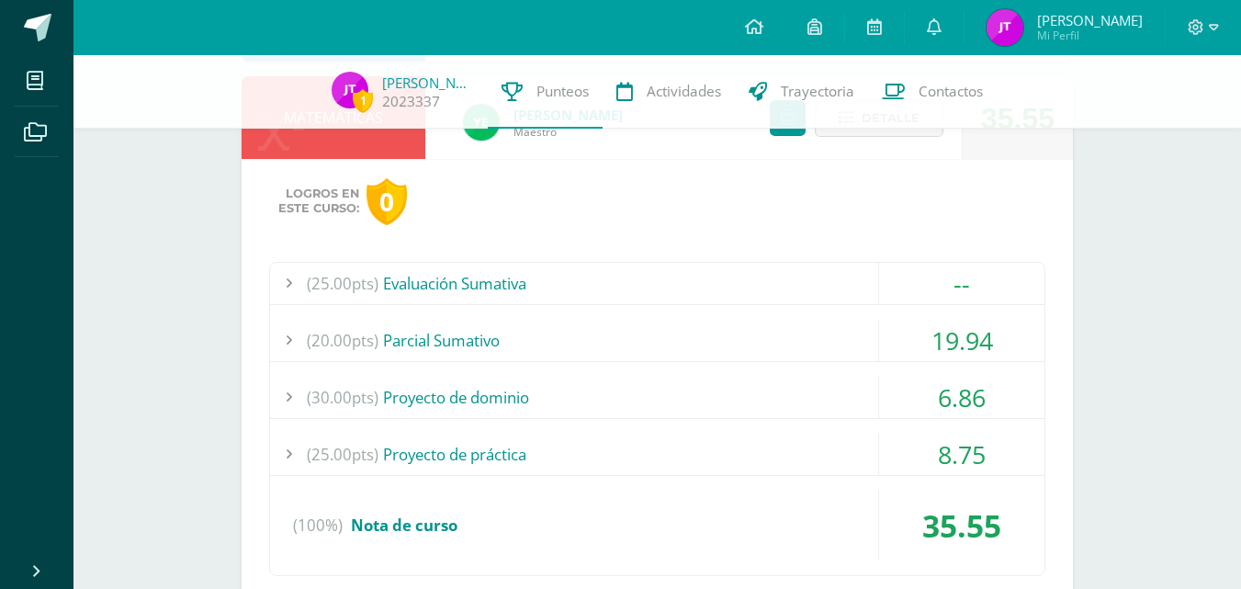
scroll to position [1117, 0]
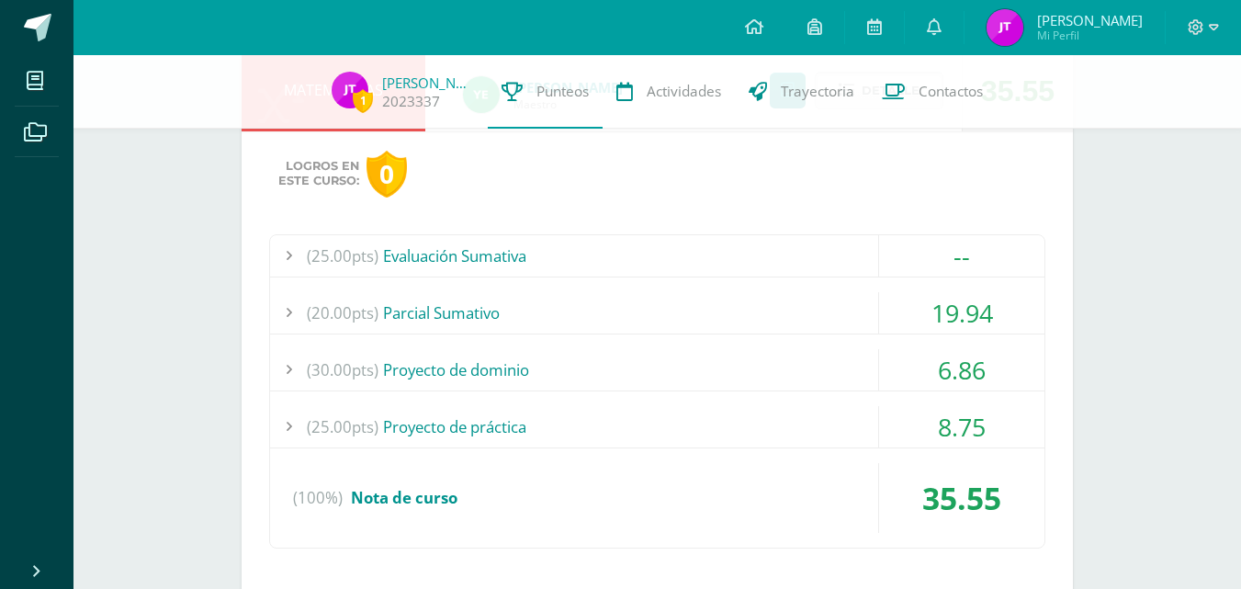
click at [601, 292] on div "(20.00pts) Parcial Sumativo" at bounding box center [657, 312] width 774 height 41
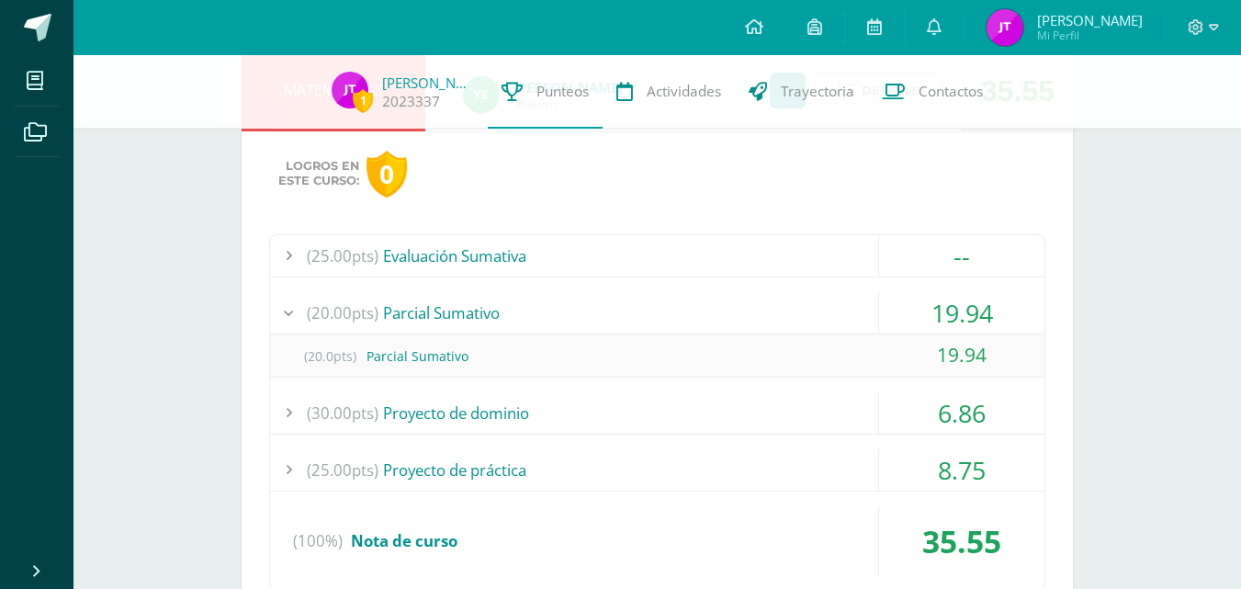
click at [601, 292] on div "(20.00pts) Parcial Sumativo" at bounding box center [657, 312] width 774 height 41
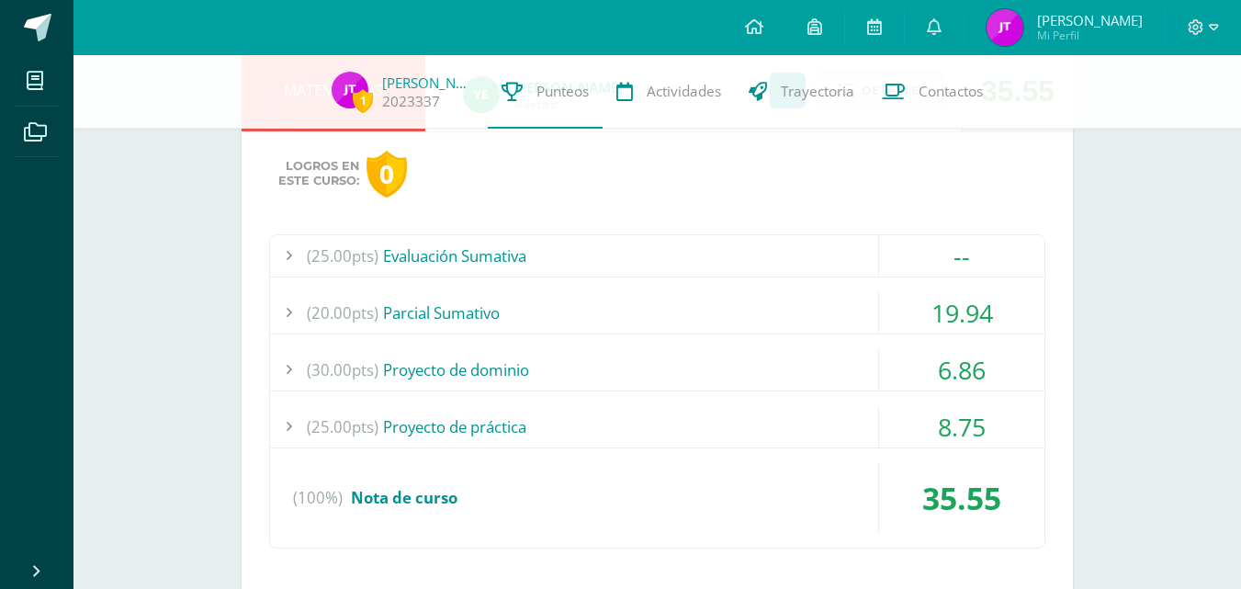
click at [591, 353] on div "(30.00pts) Proyecto de dominio" at bounding box center [657, 369] width 774 height 41
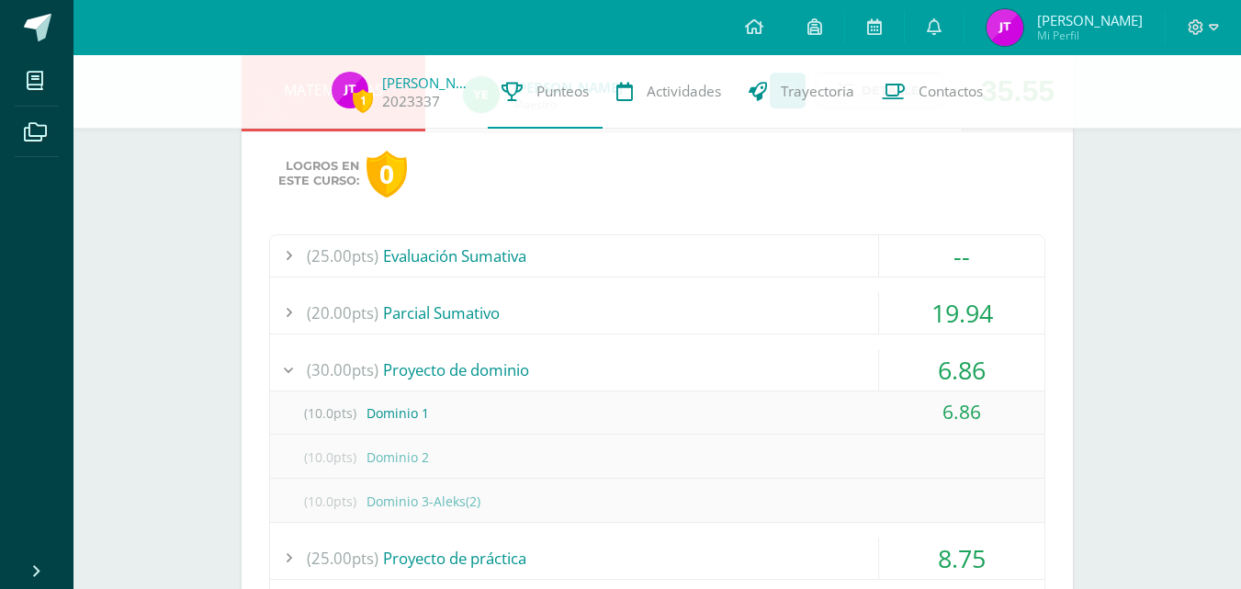
click at [591, 353] on div "(30.00pts) Proyecto de dominio" at bounding box center [657, 369] width 774 height 41
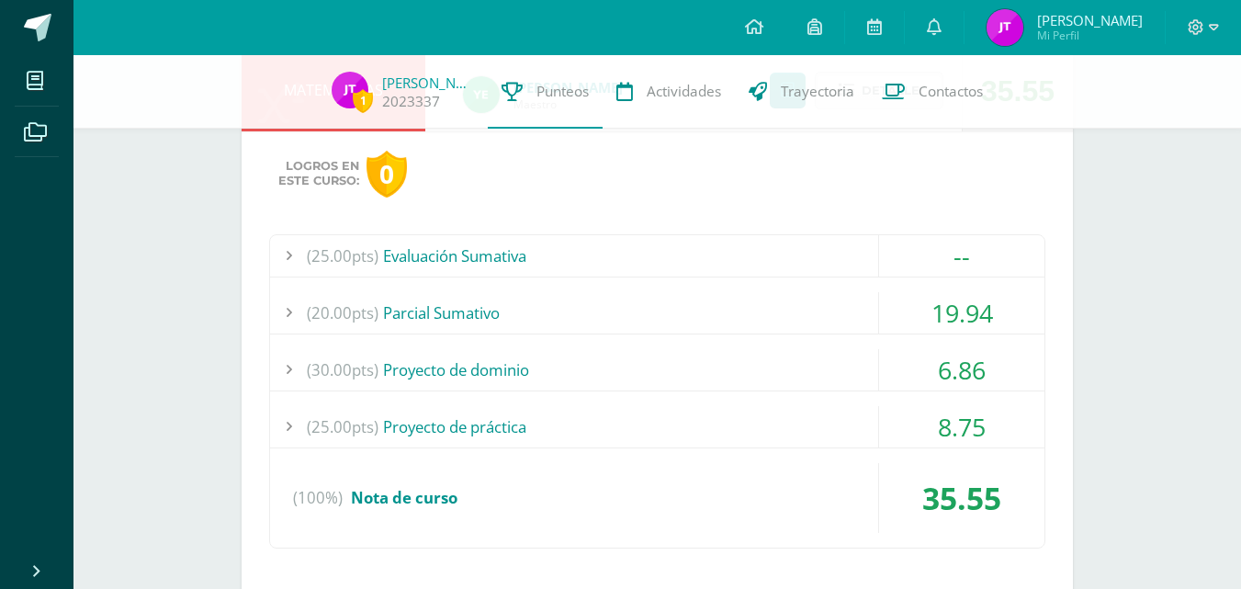
click at [571, 412] on div "(25.00pts) Proyecto de práctica" at bounding box center [657, 426] width 774 height 41
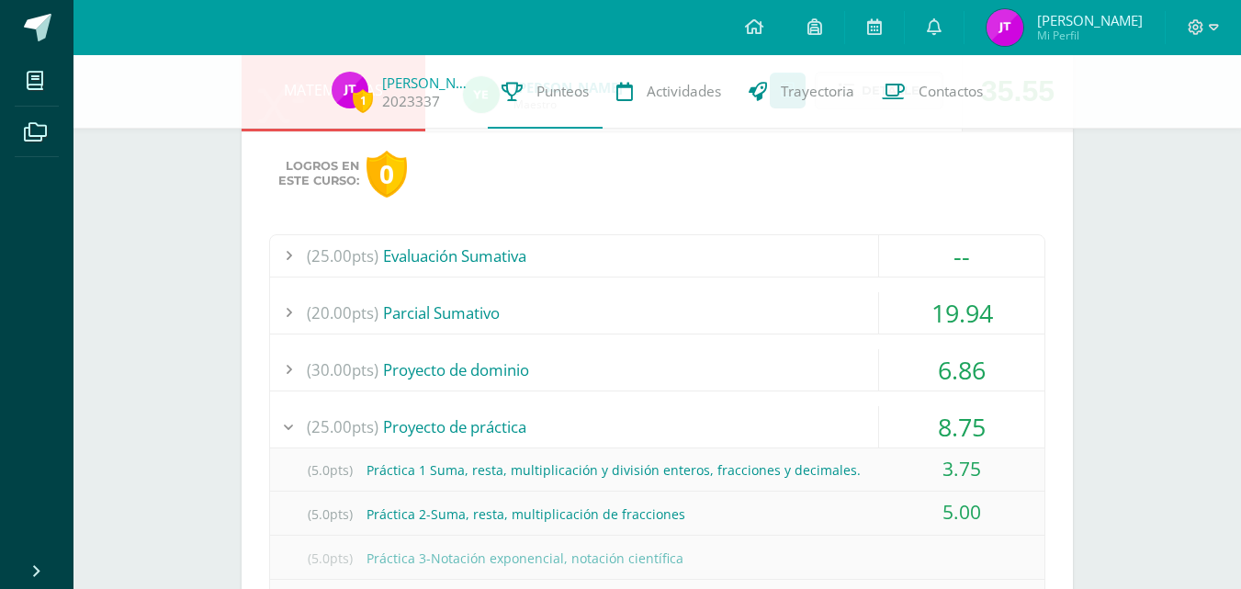
click at [571, 412] on div "(25.00pts) Proyecto de práctica" at bounding box center [657, 426] width 774 height 41
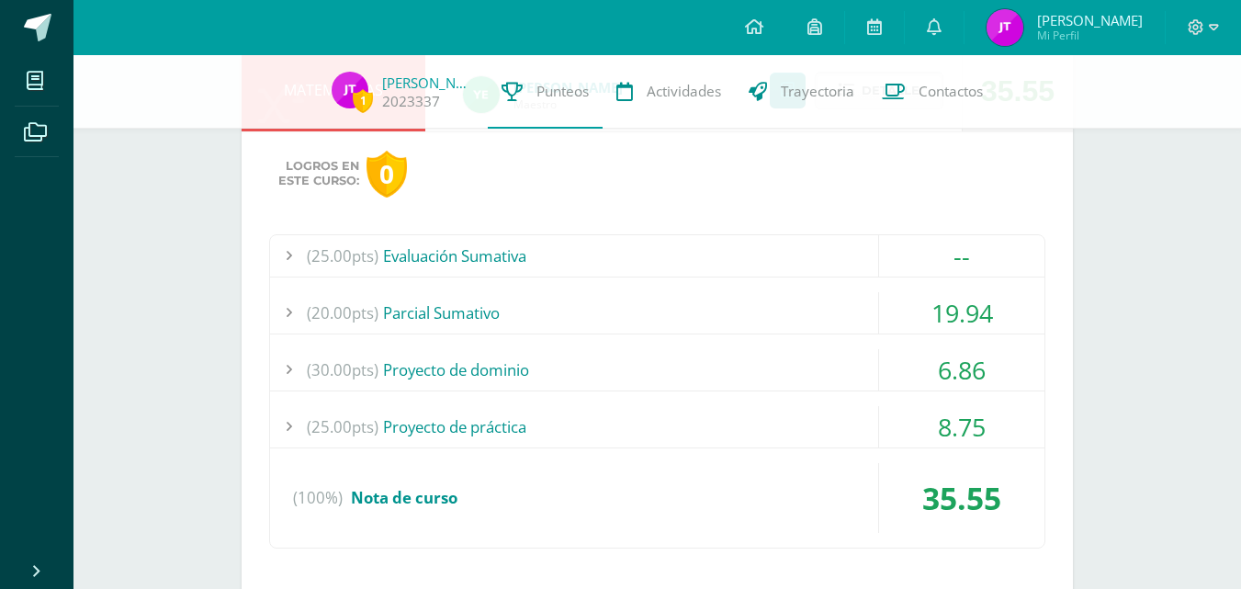
click at [571, 407] on div "(25.00pts) Proyecto de práctica" at bounding box center [657, 426] width 774 height 41
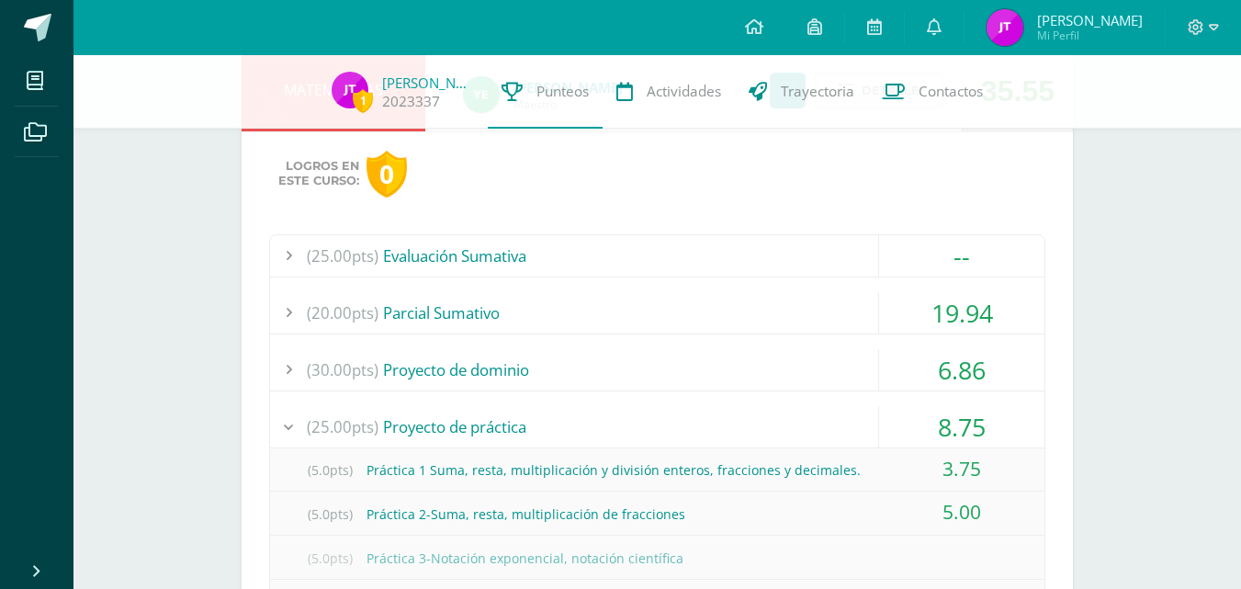
click at [571, 407] on div "(25.00pts) Proyecto de práctica" at bounding box center [657, 426] width 774 height 41
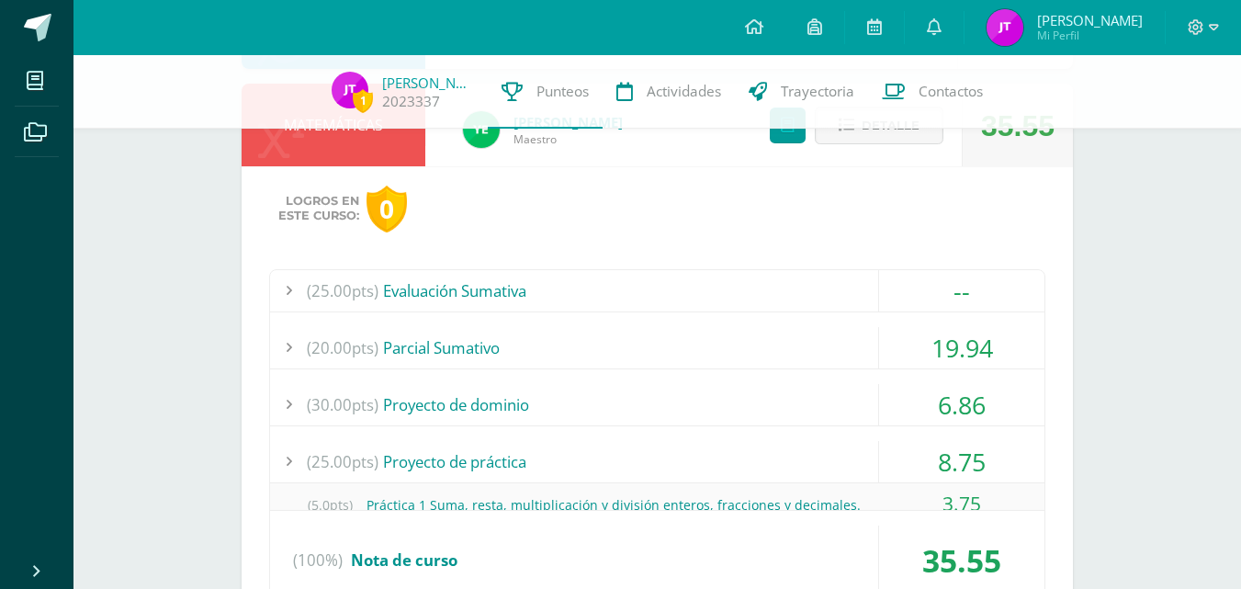
scroll to position [988, 0]
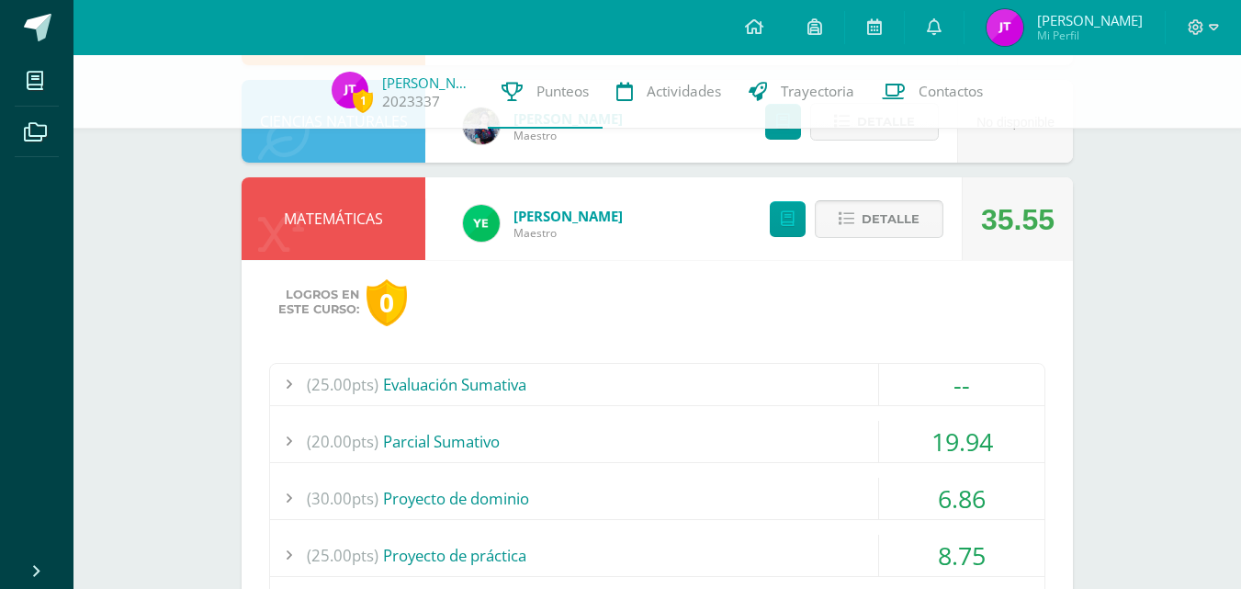
click at [854, 208] on button "Detalle" at bounding box center [879, 219] width 129 height 38
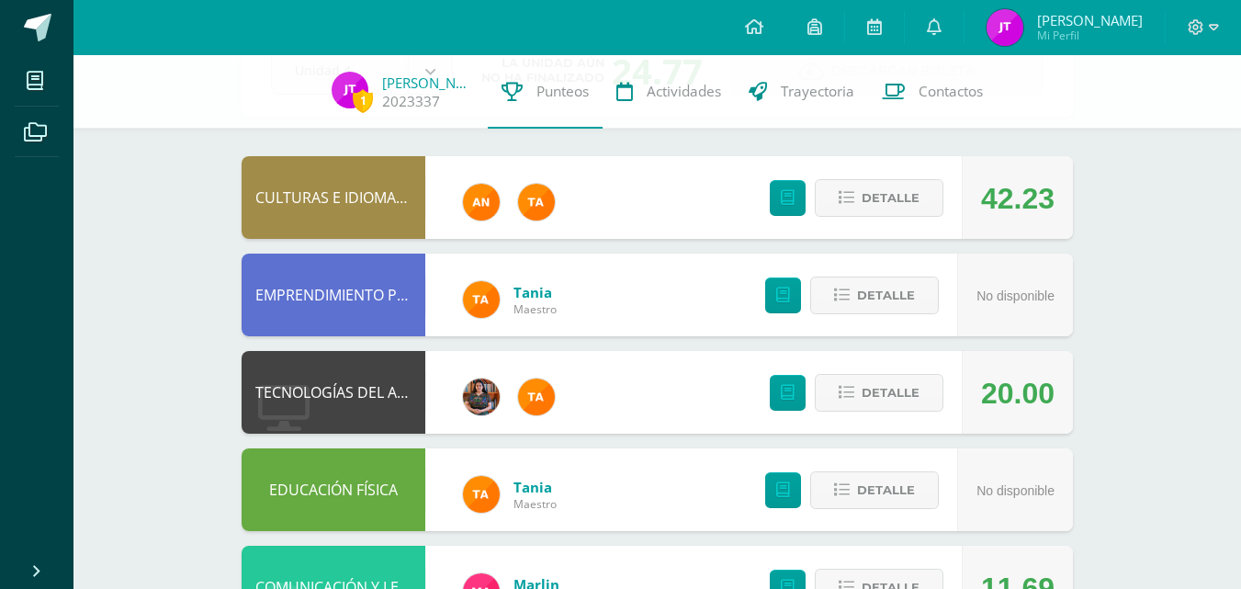
scroll to position [0, 0]
